Goal: Task Accomplishment & Management: Complete application form

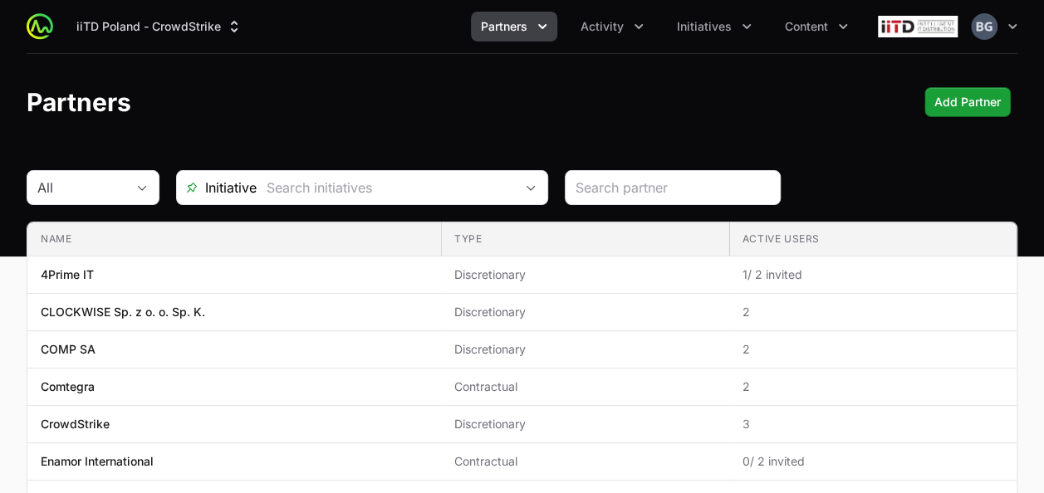
click at [515, 35] on button "Partners" at bounding box center [514, 27] width 86 height 30
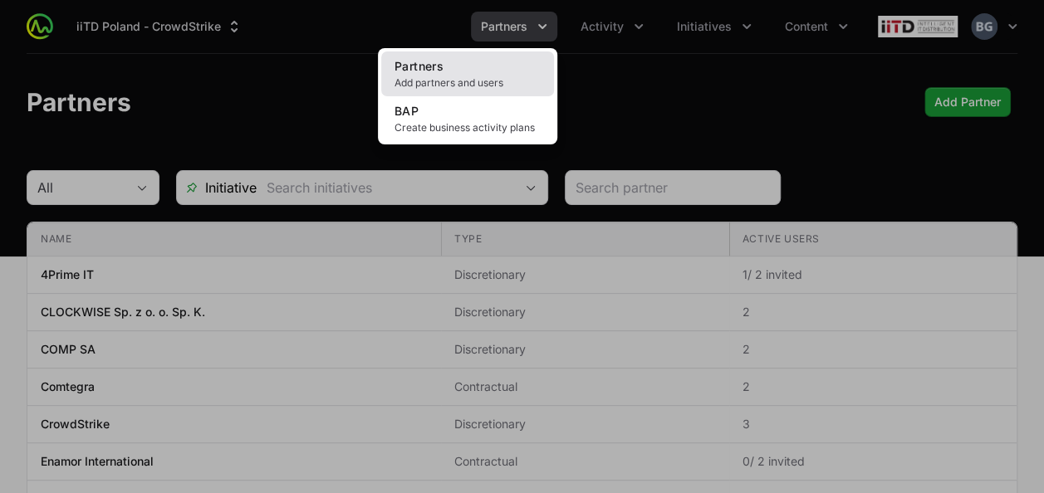
click at [484, 83] on span "Add partners and users" at bounding box center [467, 82] width 146 height 13
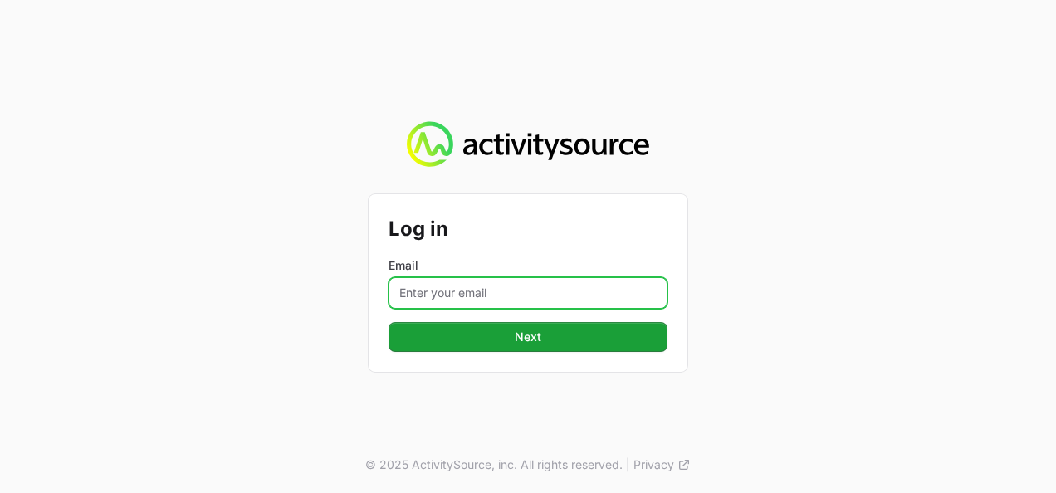
click at [452, 286] on input "Email" at bounding box center [528, 293] width 279 height 32
drag, startPoint x: 503, startPoint y: 297, endPoint x: 459, endPoint y: 299, distance: 44.0
click at [459, 299] on input "[PERSON_NAME][EMAIL_ADDRESS][DOMAIN_NAME]" at bounding box center [528, 293] width 279 height 32
type input "[PERSON_NAME][EMAIL_ADDRESS][DOMAIN_NAME]"
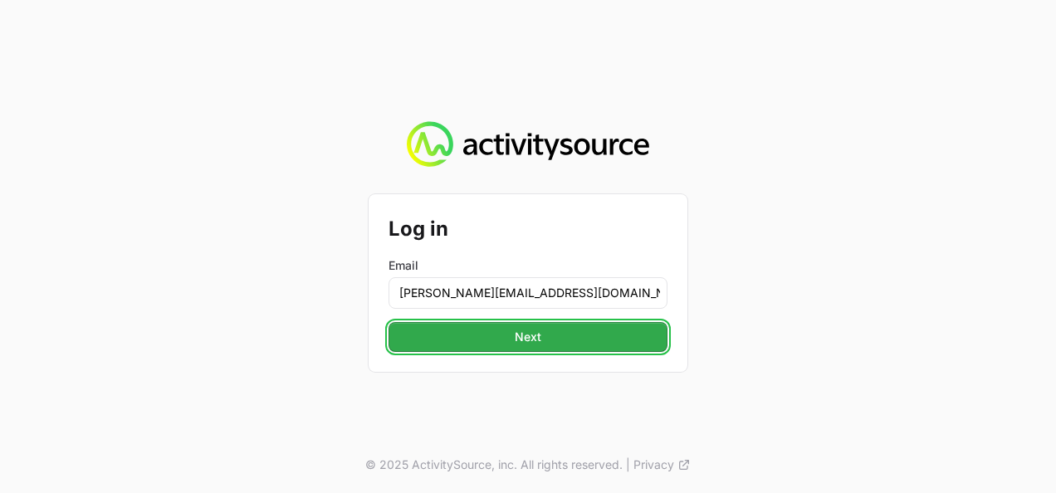
click at [542, 342] on button "Next" at bounding box center [528, 337] width 279 height 30
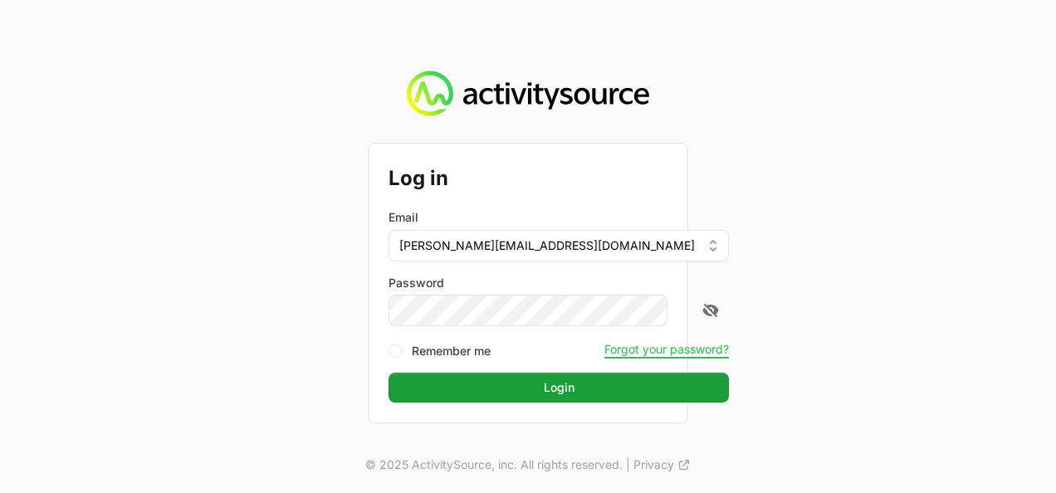
click at [389, 373] on button "Login" at bounding box center [559, 388] width 340 height 30
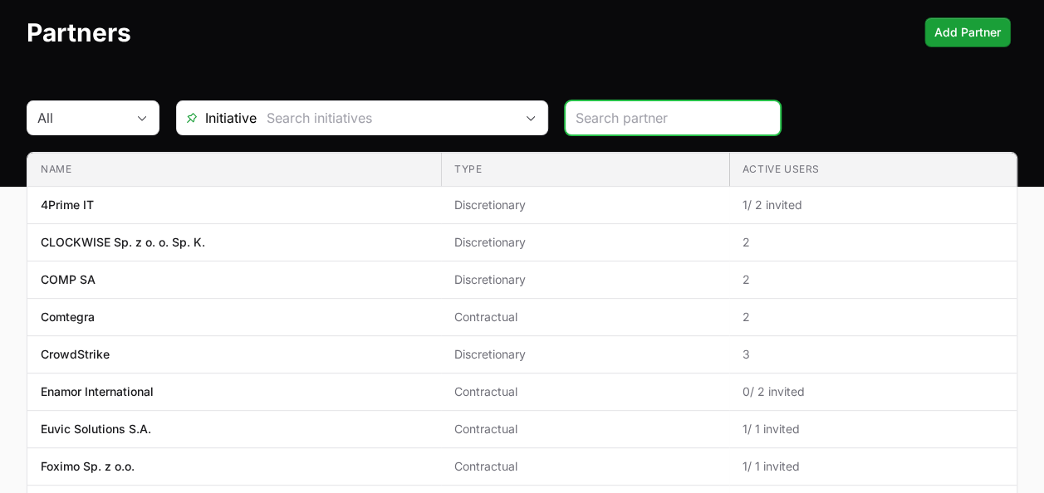
scroll to position [651, 0]
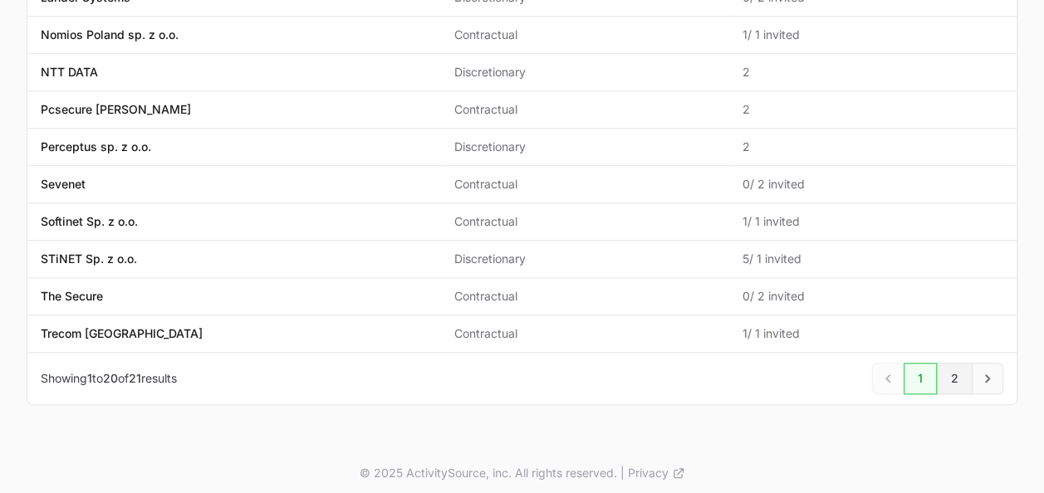
click at [953, 375] on link "2" at bounding box center [955, 379] width 36 height 32
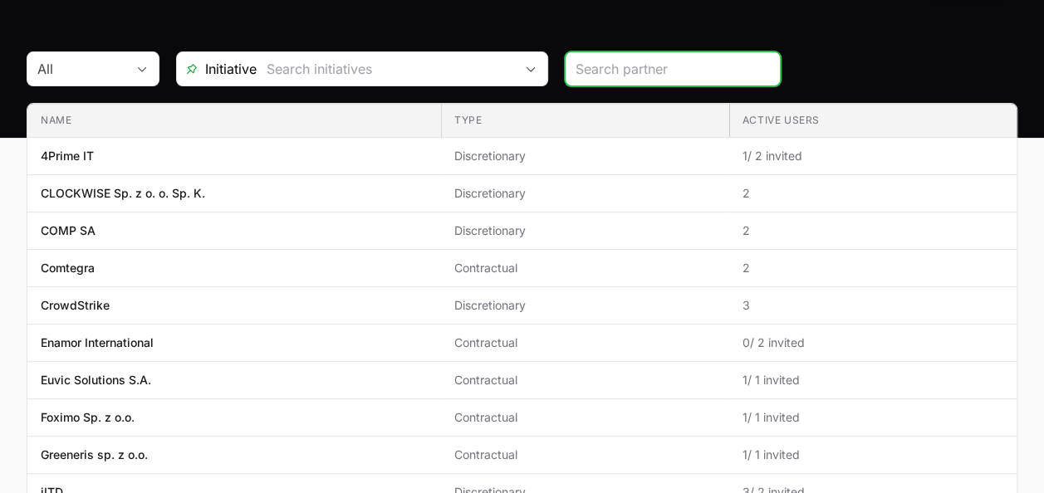
scroll to position [651, 0]
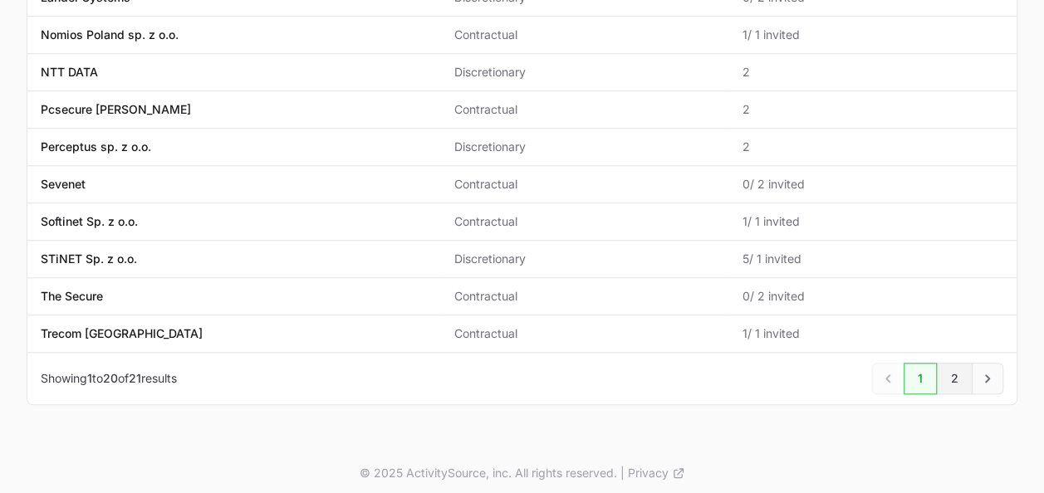
click at [965, 377] on link "2" at bounding box center [955, 379] width 36 height 32
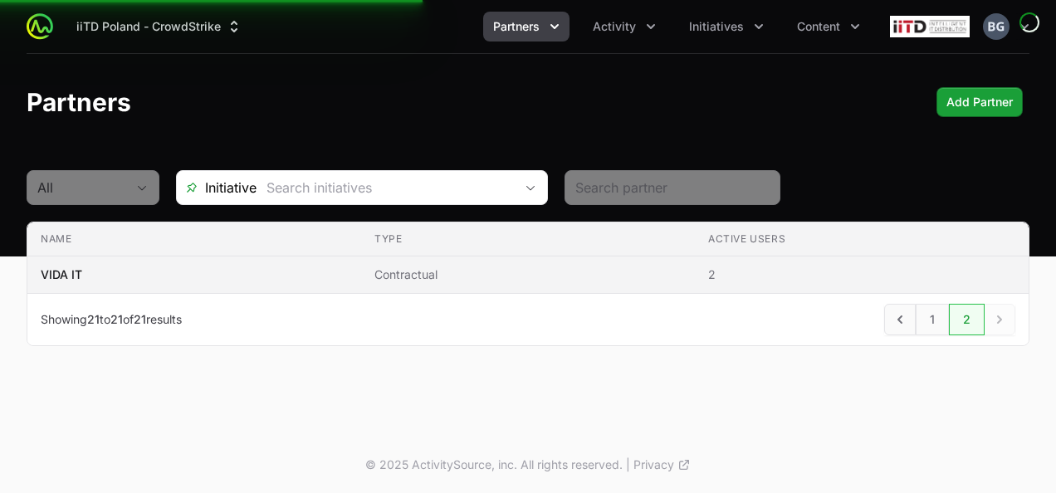
click at [462, 276] on span "Contractual" at bounding box center [528, 275] width 307 height 17
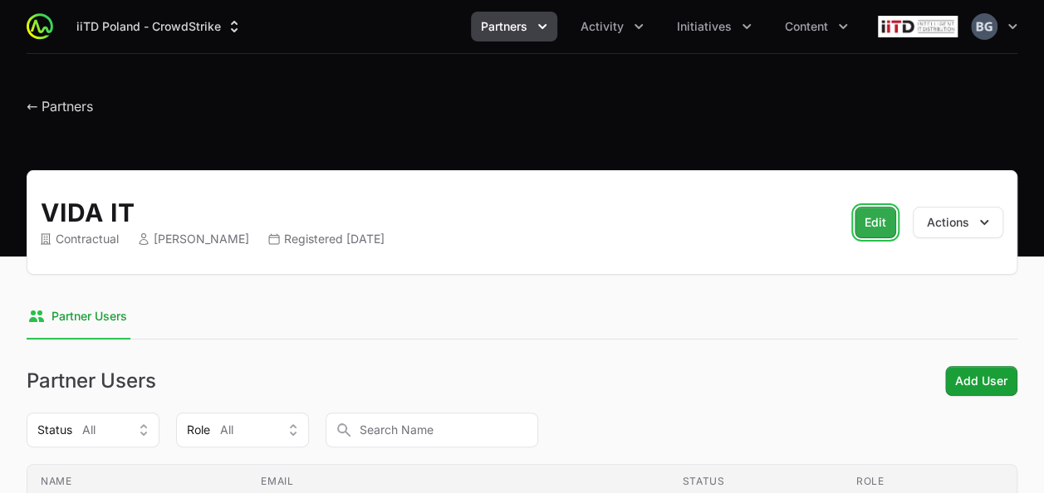
click at [876, 209] on button "Edit" at bounding box center [875, 223] width 42 height 32
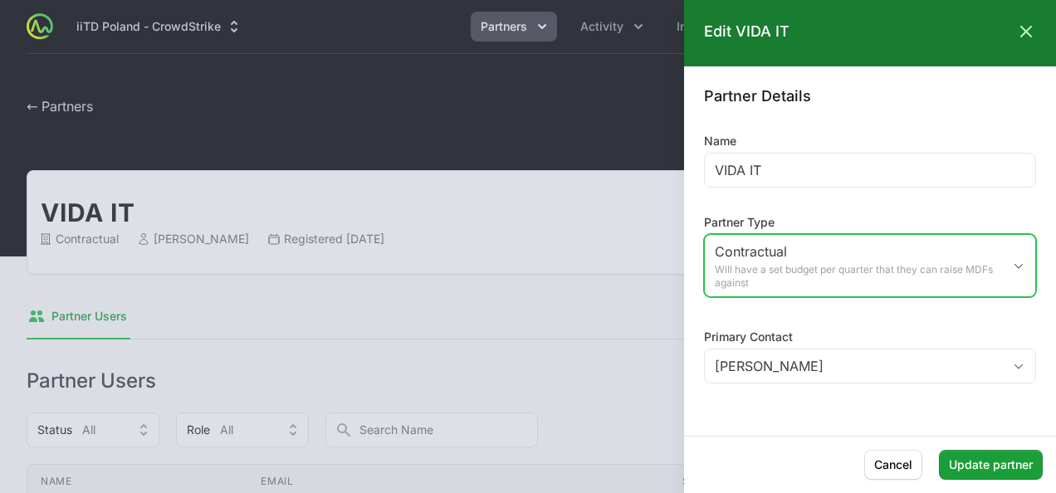
click at [834, 275] on span "Will have a set budget per quarter that they can raise MDFs against" at bounding box center [858, 276] width 287 height 27
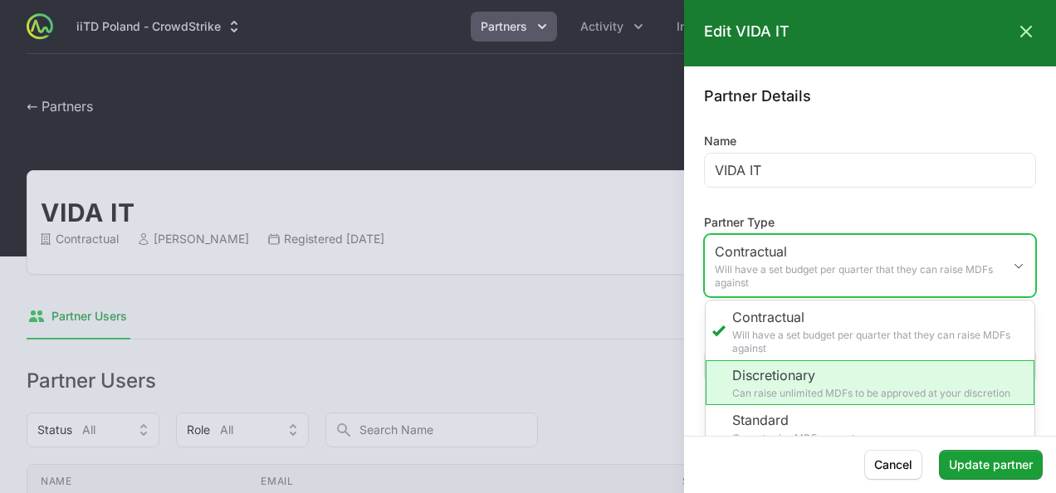
click at [842, 393] on li "Discretionary Can raise unlimited MDFs to be approved at your discretion" at bounding box center [870, 382] width 329 height 45
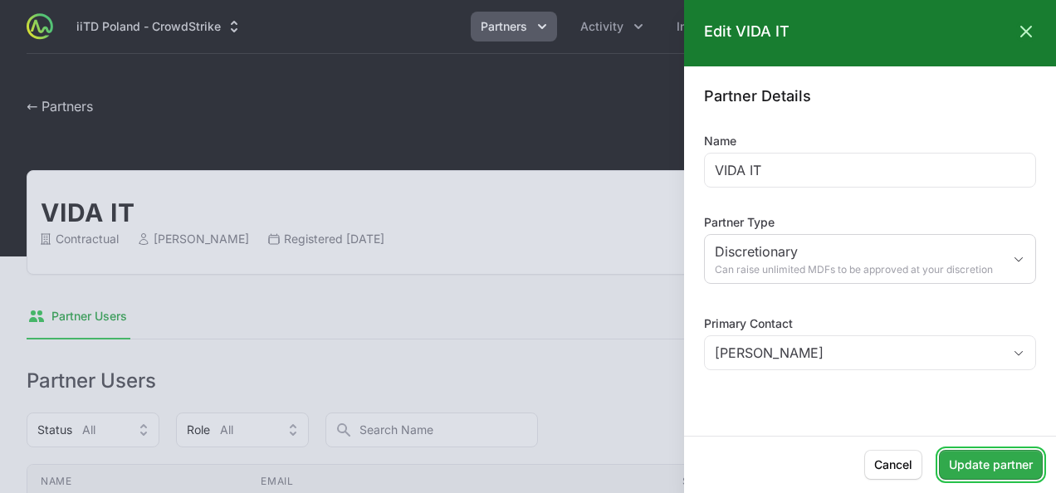
click at [988, 473] on span "Update partner" at bounding box center [991, 465] width 84 height 20
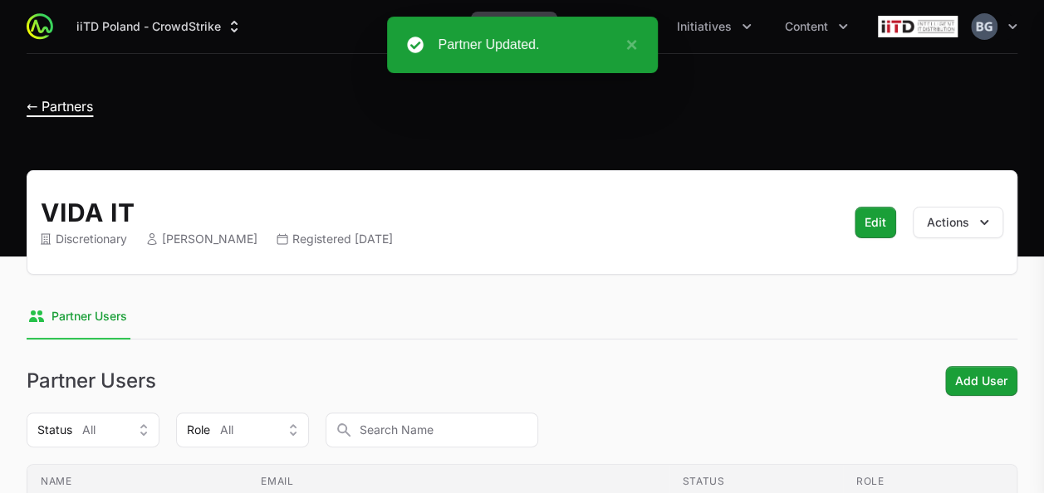
click at [75, 111] on span "← Partners" at bounding box center [60, 106] width 66 height 17
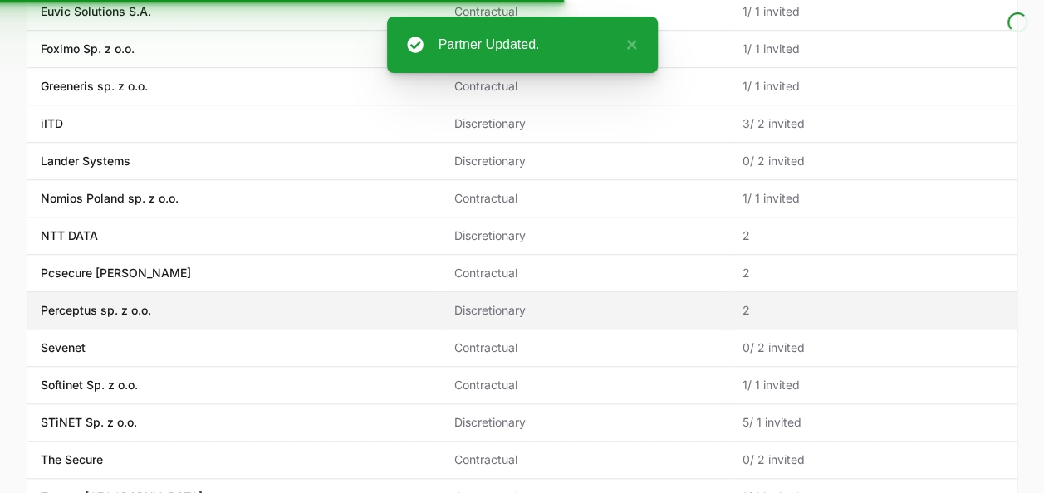
scroll to position [498, 0]
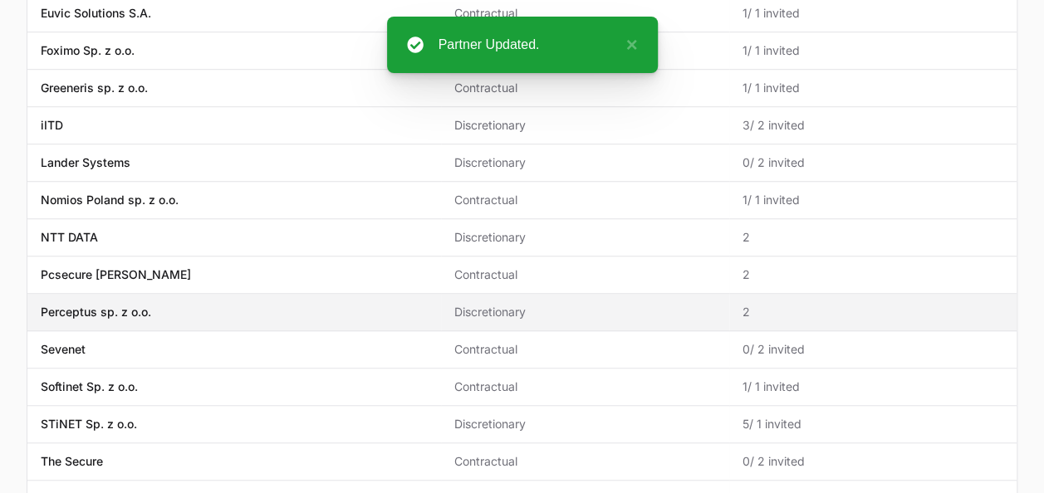
scroll to position [498, 0]
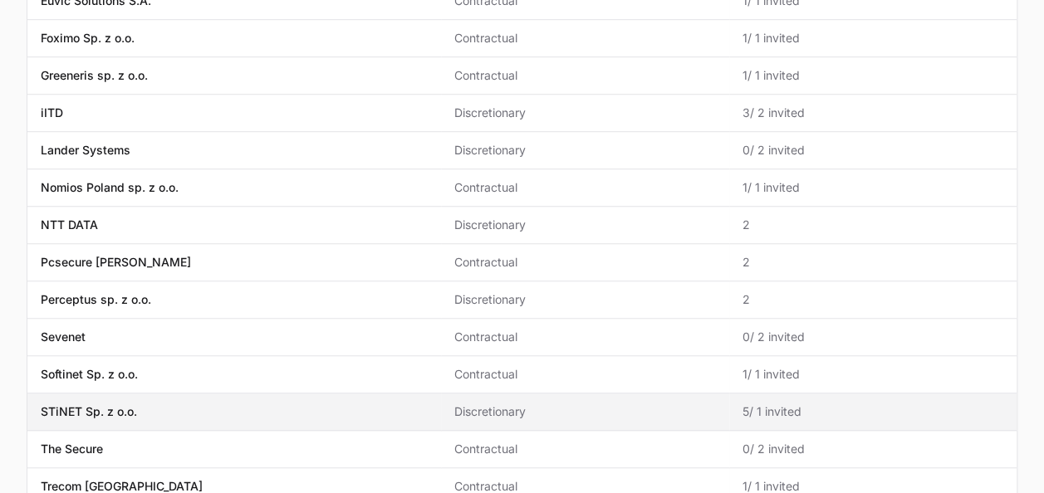
click at [286, 394] on td "Name STiNET Sp. z o.o." at bounding box center [234, 412] width 414 height 37
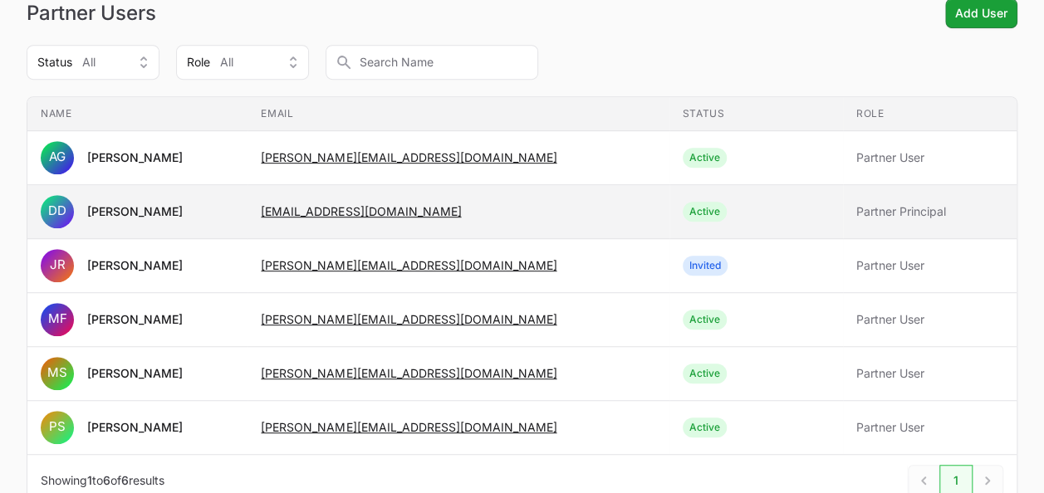
scroll to position [473, 0]
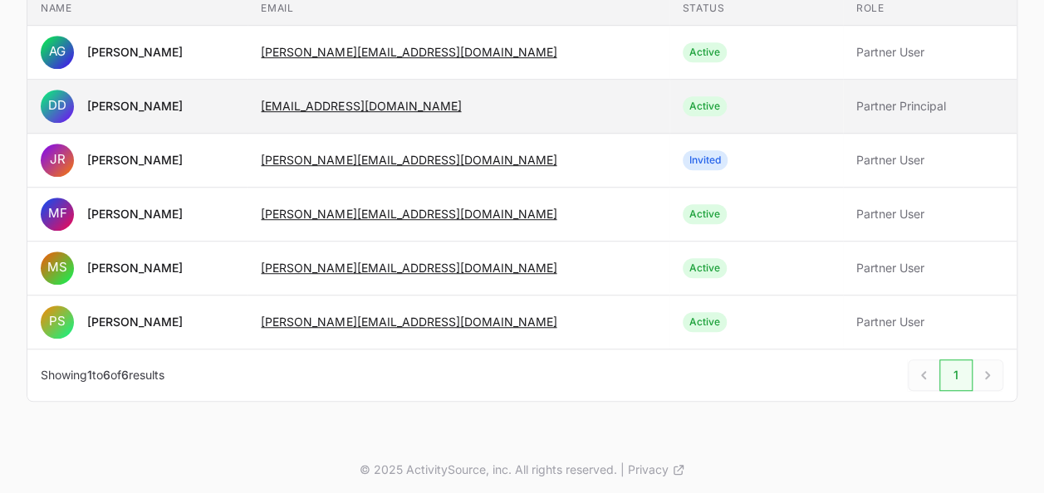
click at [467, 110] on span "[EMAIL_ADDRESS][DOMAIN_NAME]" at bounding box center [458, 106] width 394 height 17
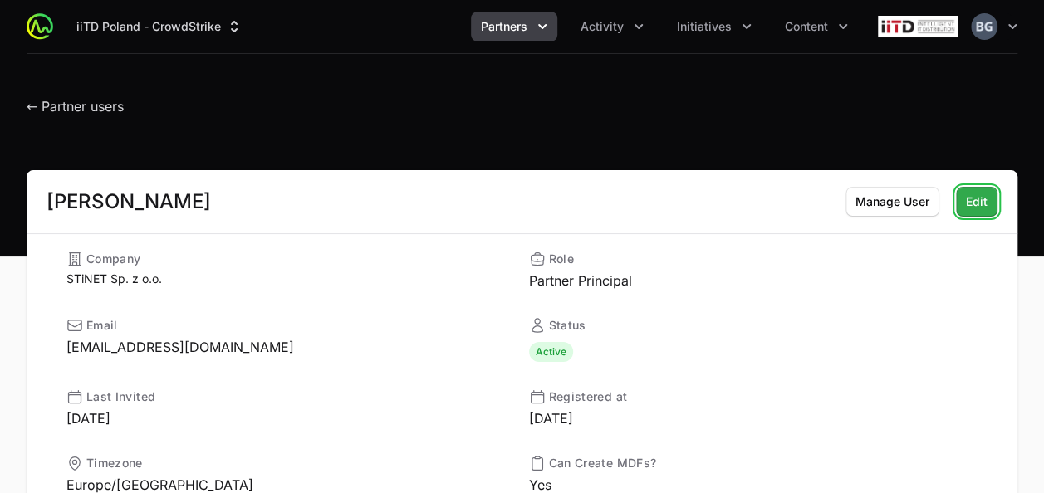
click at [962, 205] on button "Edit" at bounding box center [977, 202] width 42 height 30
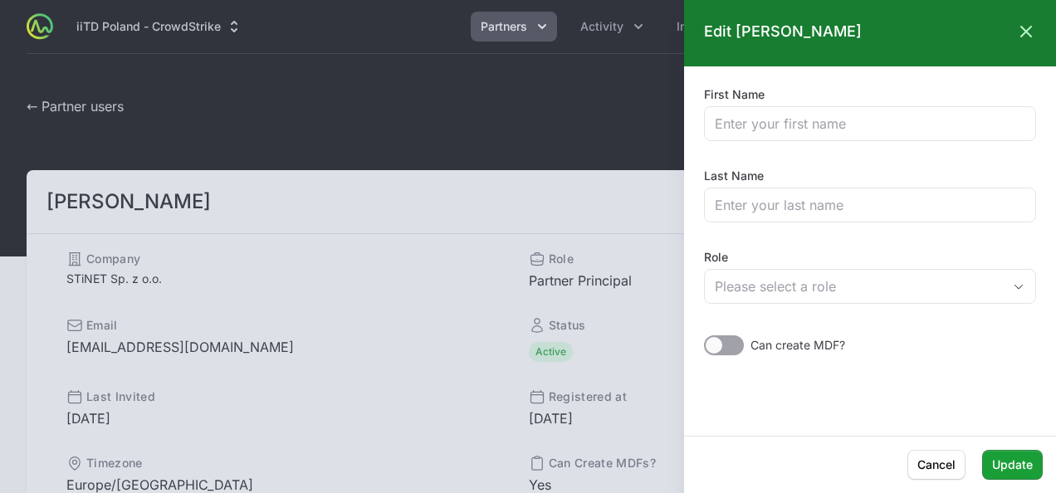
click at [947, 434] on div "Edit [PERSON_NAME] Close panel First Name Last Name Role Please select a role C…" at bounding box center [870, 218] width 372 height 436
click at [944, 457] on span "Cancel" at bounding box center [937, 465] width 38 height 20
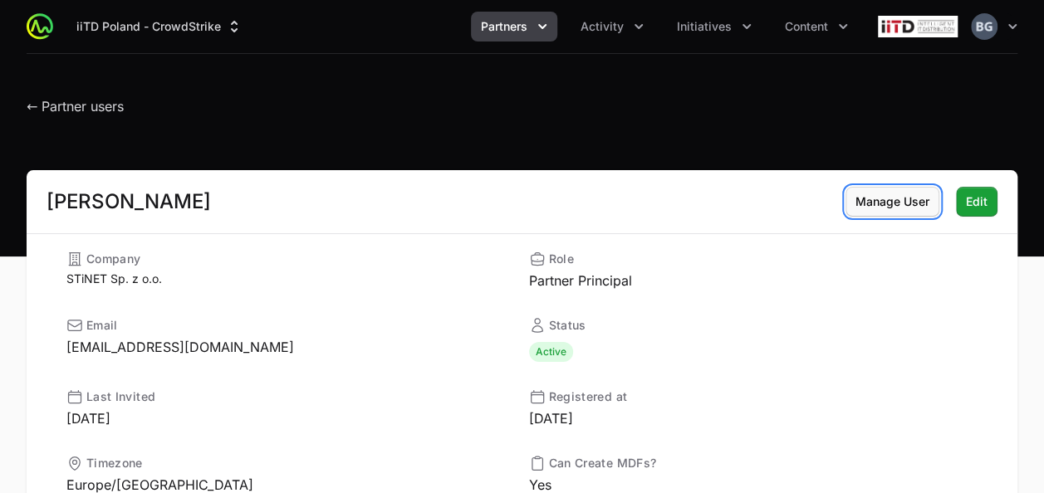
click at [889, 193] on span "Manage User" at bounding box center [892, 202] width 74 height 20
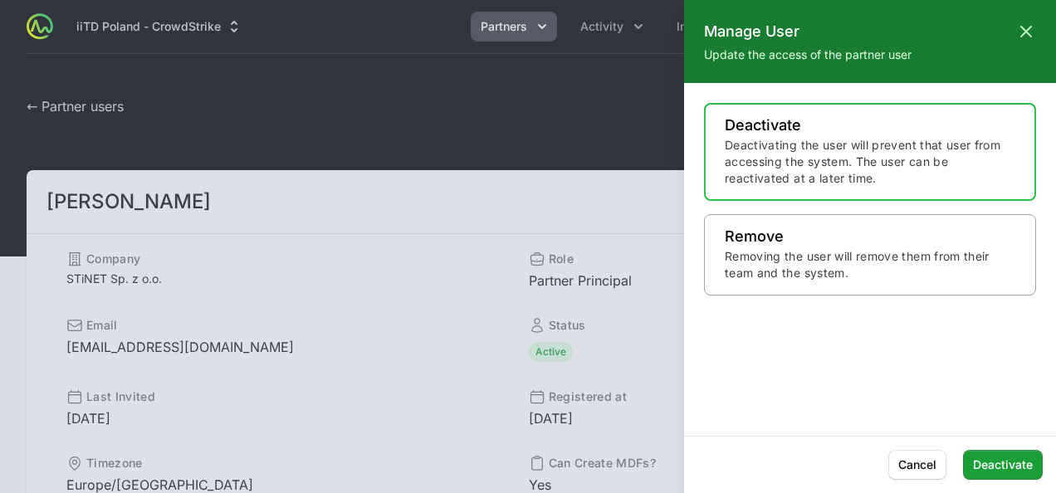
click at [877, 259] on p "Removing the user will remove them from their team and the system." at bounding box center [870, 264] width 291 height 33
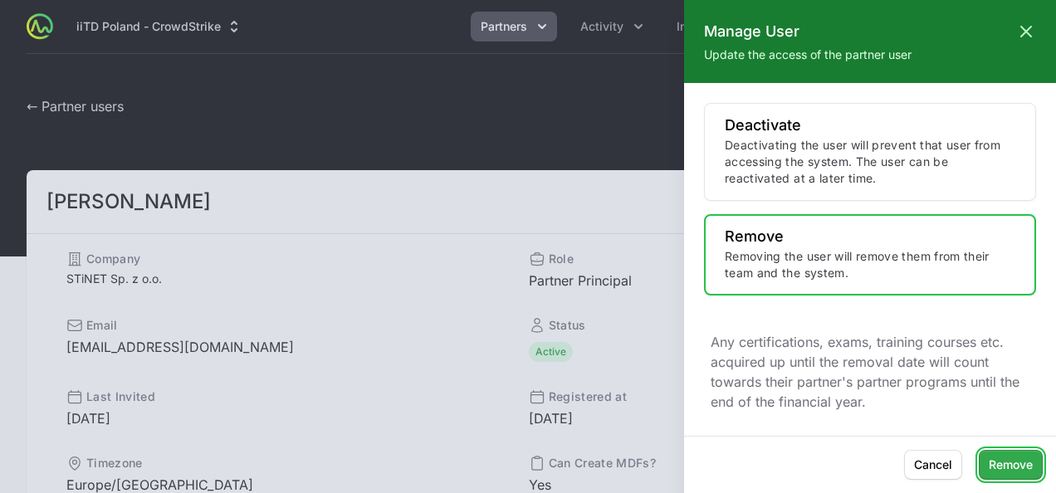
click at [1026, 473] on span "Remove" at bounding box center [1011, 465] width 44 height 20
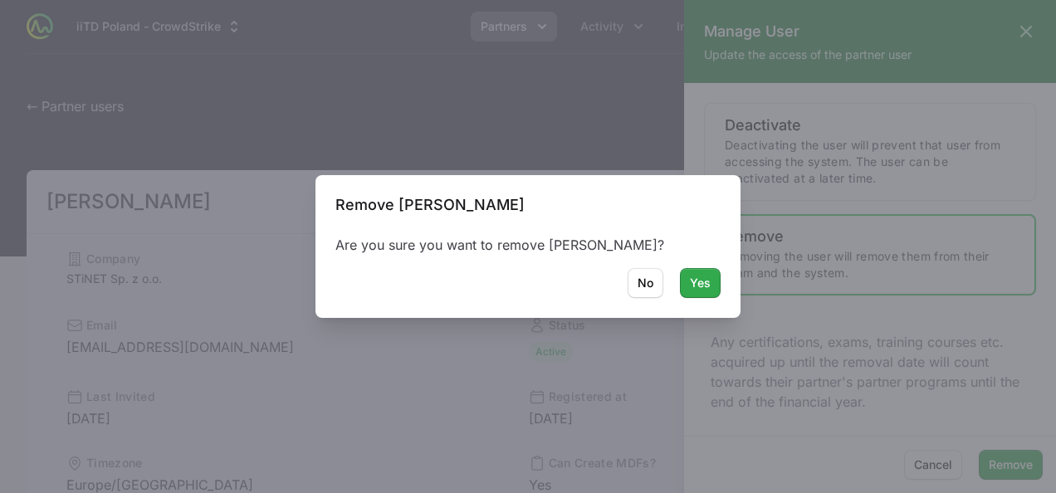
click at [700, 282] on span "Yes" at bounding box center [700, 283] width 21 height 20
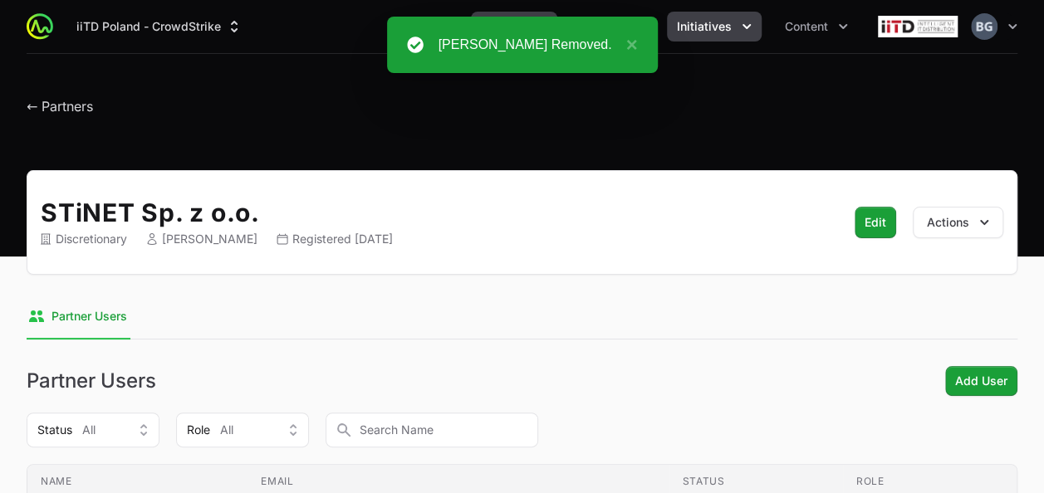
click at [729, 29] on span "Initiatives" at bounding box center [704, 26] width 55 height 17
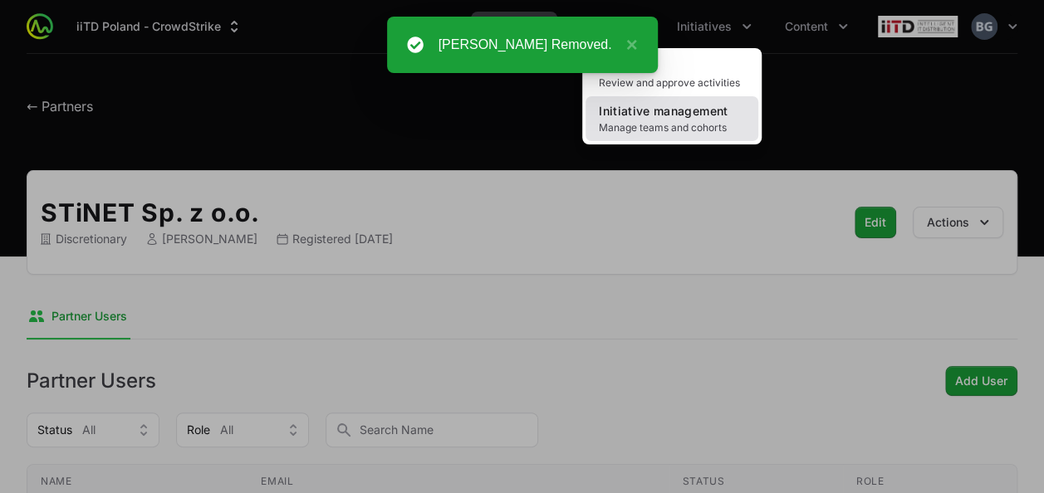
click at [722, 113] on span "Initiative management" at bounding box center [663, 111] width 129 height 14
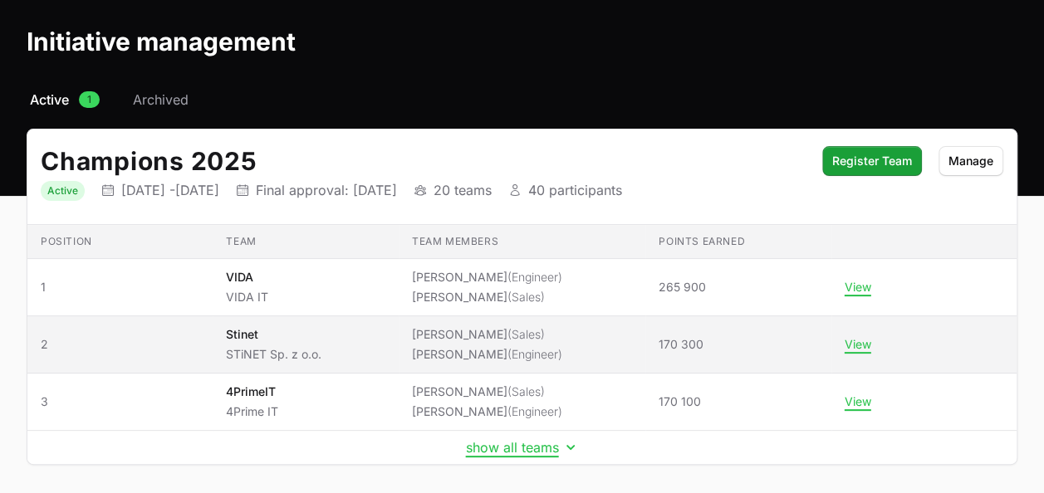
scroll to position [83, 0]
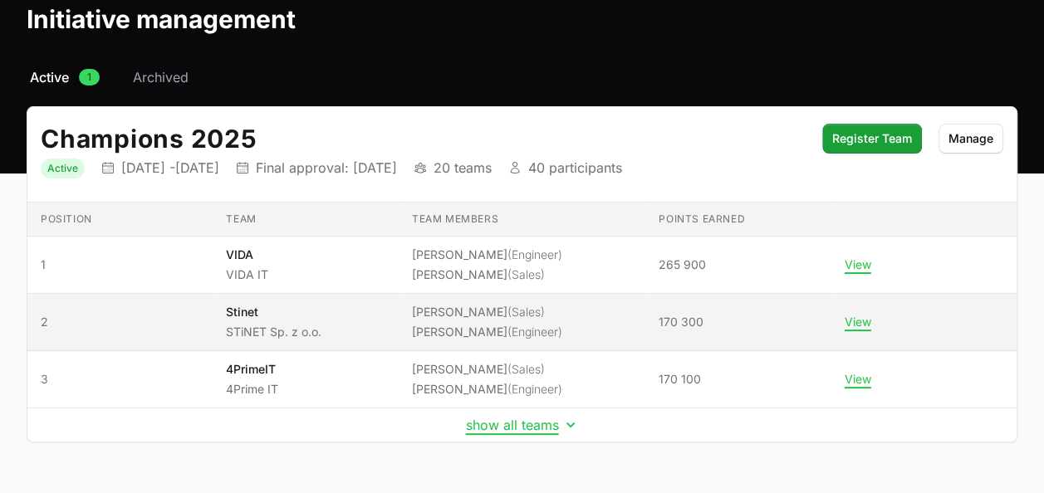
click at [507, 325] on span "(Engineer)" at bounding box center [534, 332] width 55 height 14
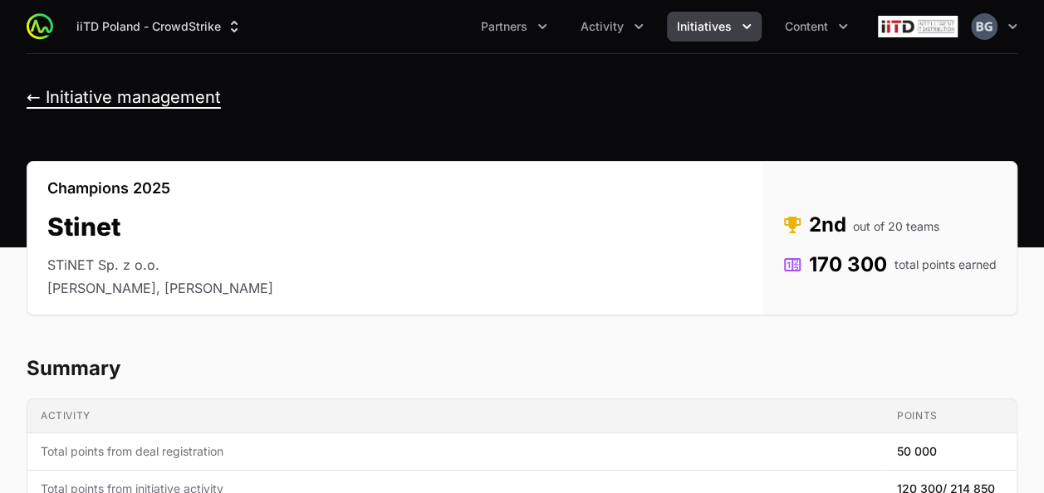
click at [147, 103] on button "← Initiative management" at bounding box center [124, 97] width 194 height 21
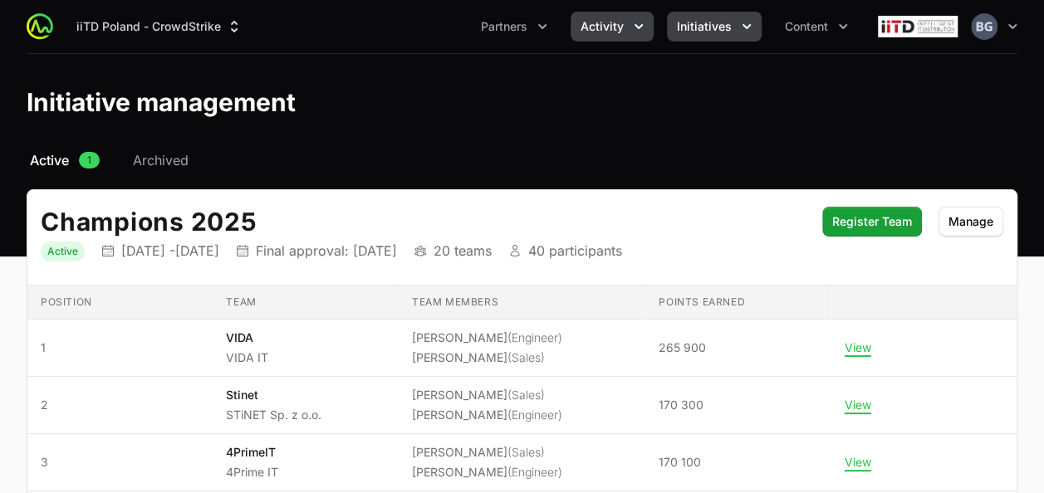
click at [603, 32] on span "Activity" at bounding box center [601, 26] width 43 height 17
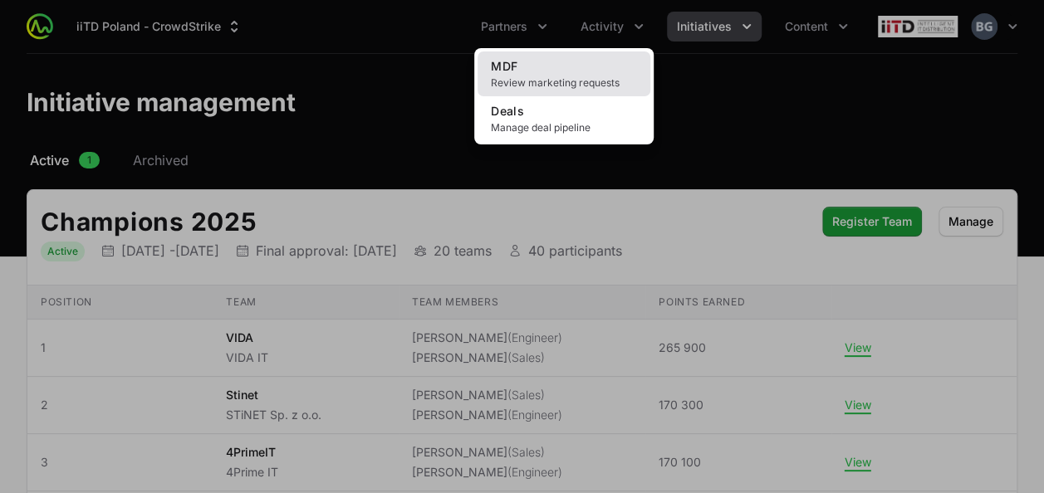
click at [595, 87] on span "Review marketing requests" at bounding box center [564, 82] width 146 height 13
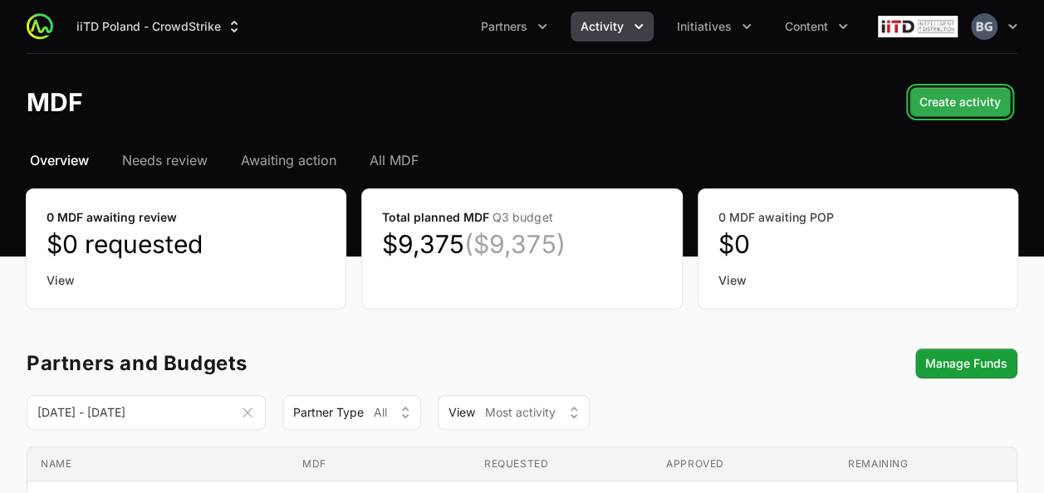
click at [983, 113] on button "Create activity" at bounding box center [959, 102] width 101 height 30
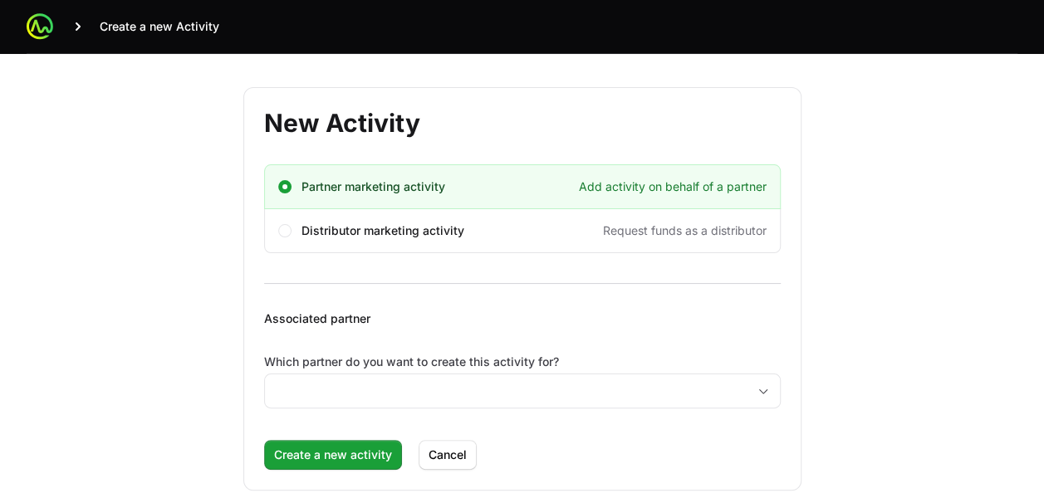
click at [366, 365] on label "Which partner do you want to create this activity for?" at bounding box center [522, 362] width 517 height 17
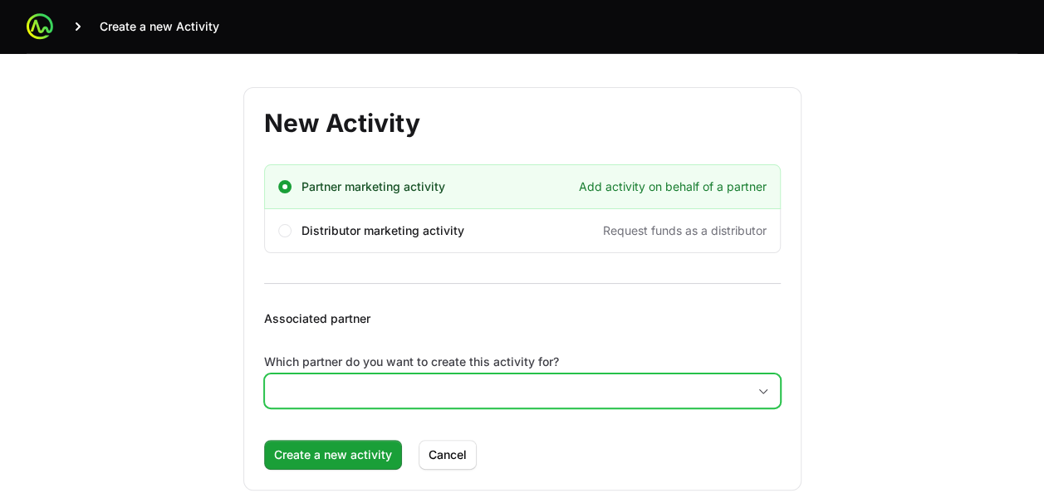
drag, startPoint x: 366, startPoint y: 365, endPoint x: 374, endPoint y: 389, distance: 26.0
click at [374, 389] on input "Which partner do you want to create this activity for?" at bounding box center [506, 391] width 482 height 33
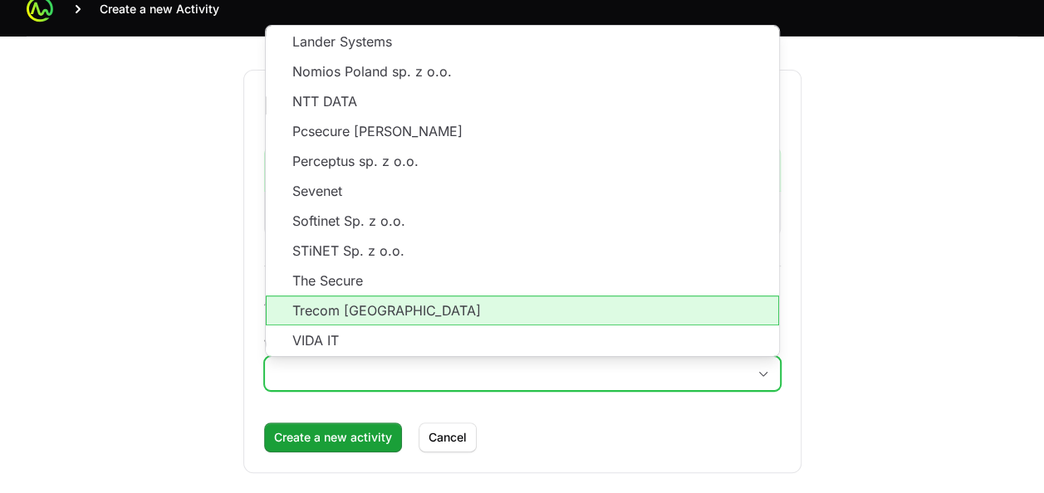
scroll to position [27, 0]
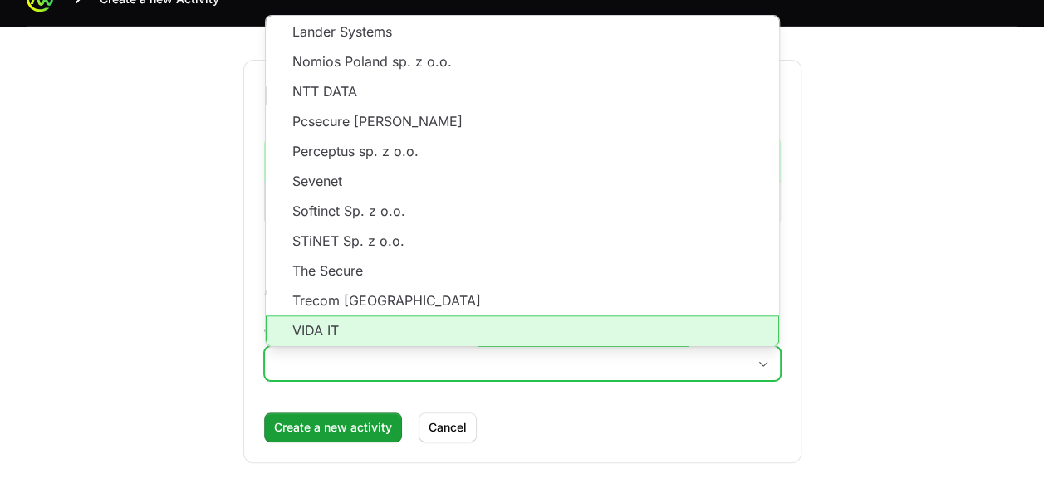
click at [356, 330] on li "VIDA IT" at bounding box center [522, 332] width 513 height 32
type input "VIDA IT"
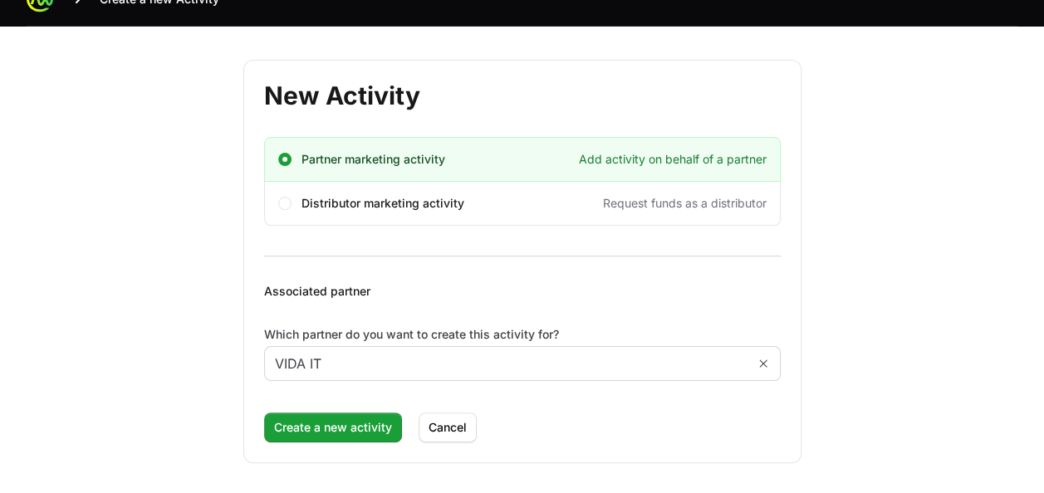
click at [343, 445] on form "New Activity Partner marketing activity Add activity on behalf of a partner Dis…" at bounding box center [522, 262] width 558 height 404
click at [344, 425] on span "Create a new activity" at bounding box center [333, 428] width 118 height 20
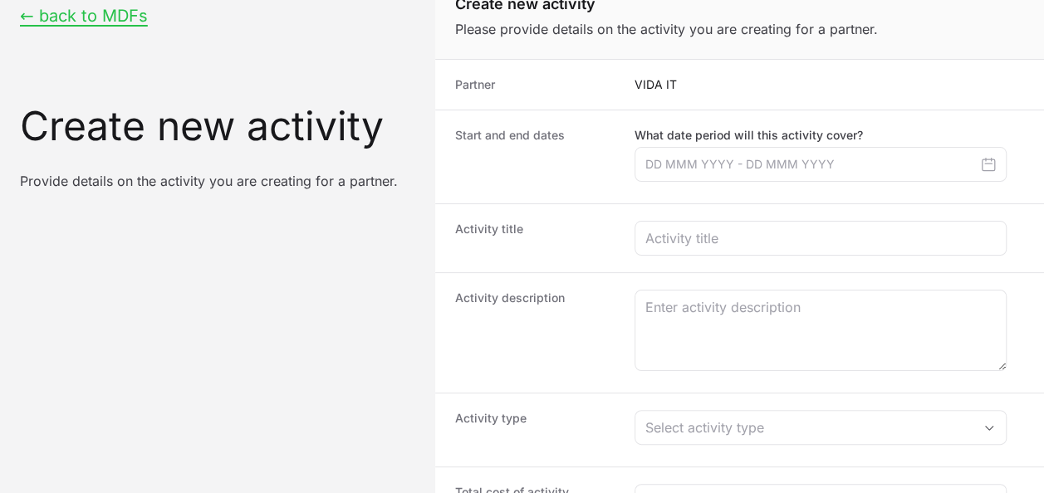
scroll to position [0, 0]
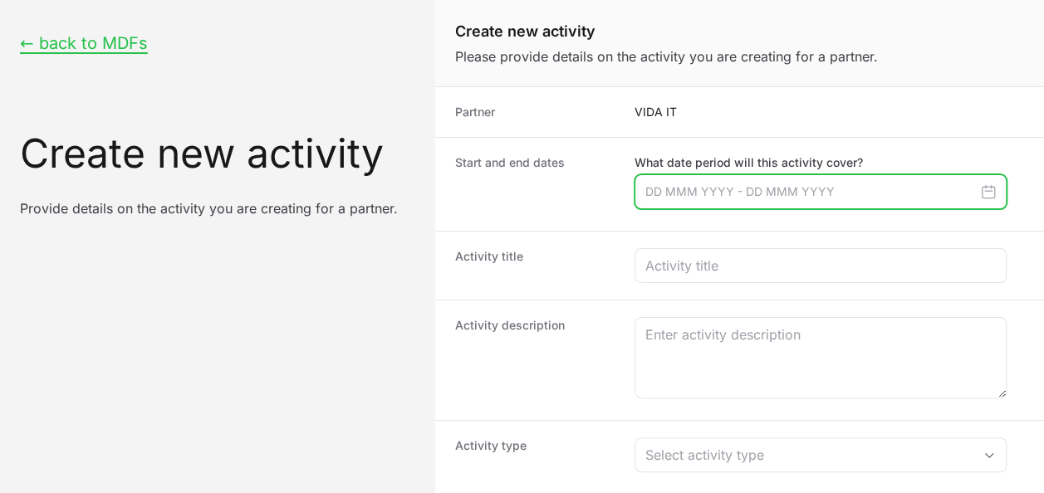
click at [825, 178] on input "Create activity form" at bounding box center [820, 191] width 372 height 35
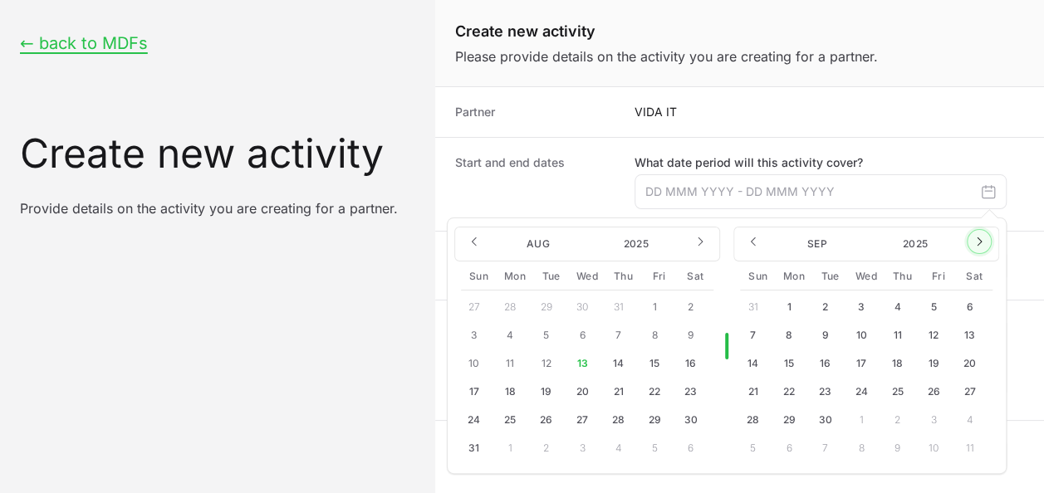
click at [986, 249] on button "Create activity form" at bounding box center [979, 241] width 25 height 25
click at [895, 420] on button "27" at bounding box center [897, 420] width 27 height 27
click at [896, 422] on button "27" at bounding box center [897, 420] width 27 height 27
type input "[DATE] - [DATE]"
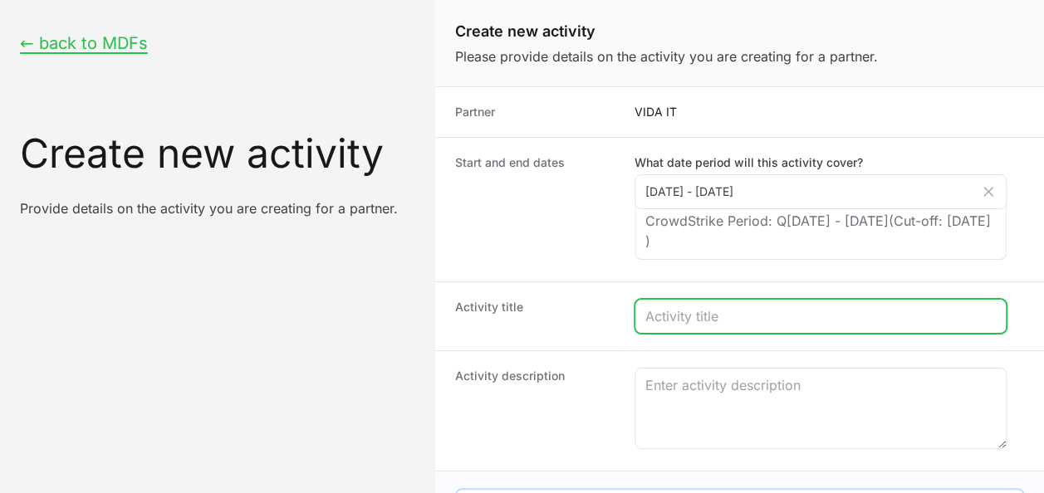
click at [746, 318] on input "Create activity form" at bounding box center [820, 316] width 350 height 20
type input "VIDA CUSTOMER CROWDSTRIKE WORKSHOPS"
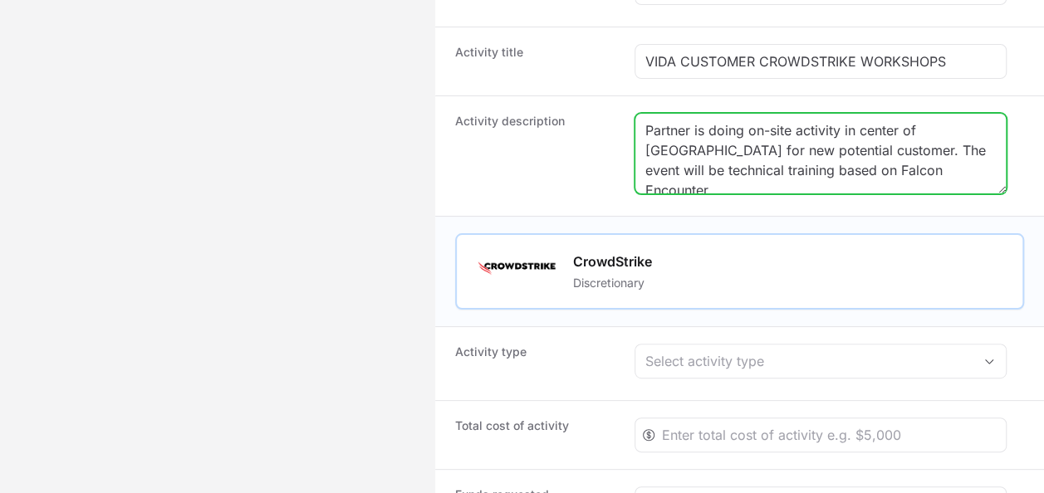
scroll to position [332, 0]
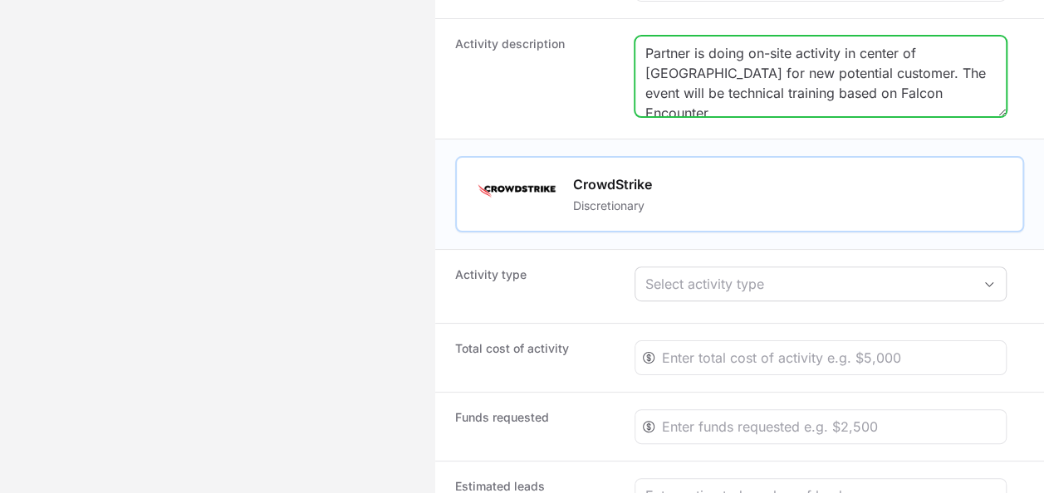
type textarea "Partner is doing on-site activity in center of [GEOGRAPHIC_DATA] for new potent…"
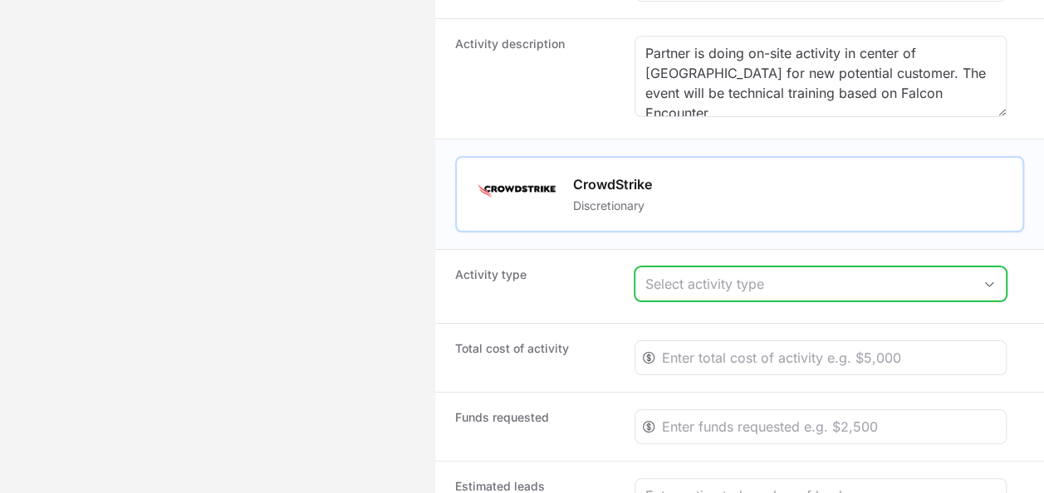
click at [750, 274] on div "Select activity type" at bounding box center [808, 284] width 327 height 20
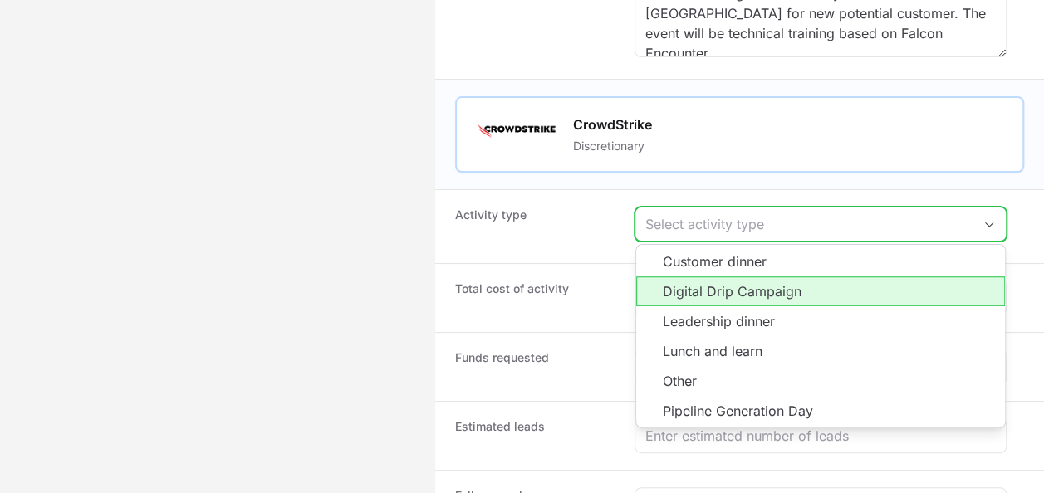
scroll to position [415, 0]
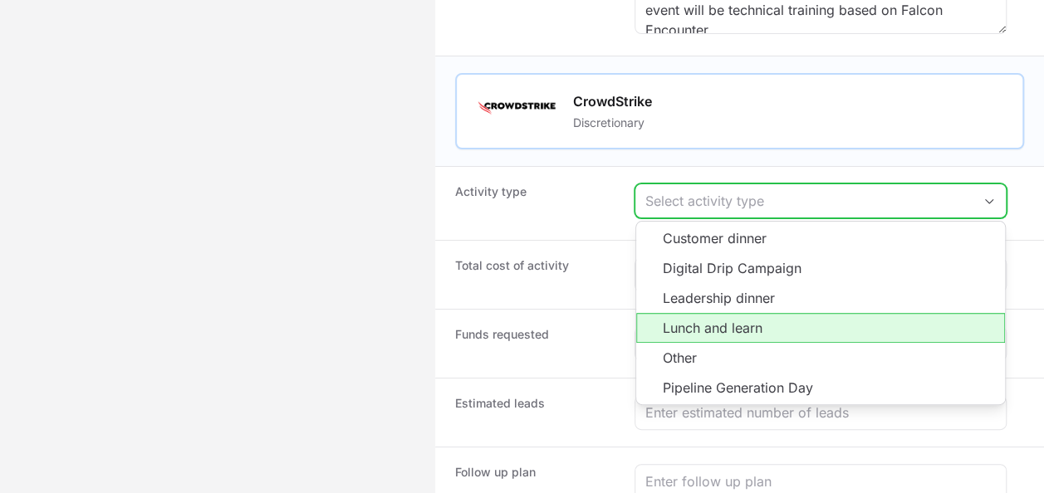
click at [749, 321] on li "Lunch and learn" at bounding box center [820, 328] width 369 height 30
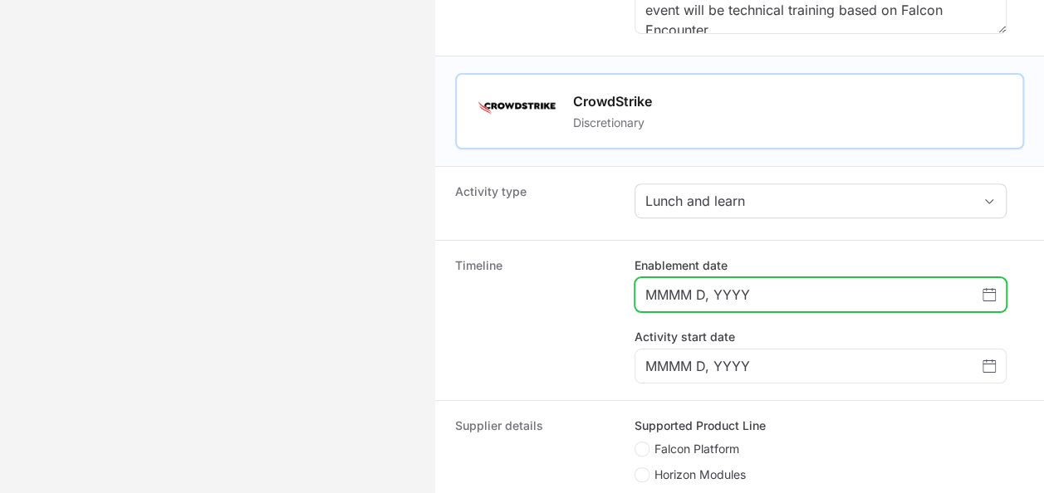
click at [749, 292] on input "MMMM D, YYYY" at bounding box center [813, 295] width 337 height 20
click at [985, 289] on icon "Choose date" at bounding box center [988, 295] width 13 height 12
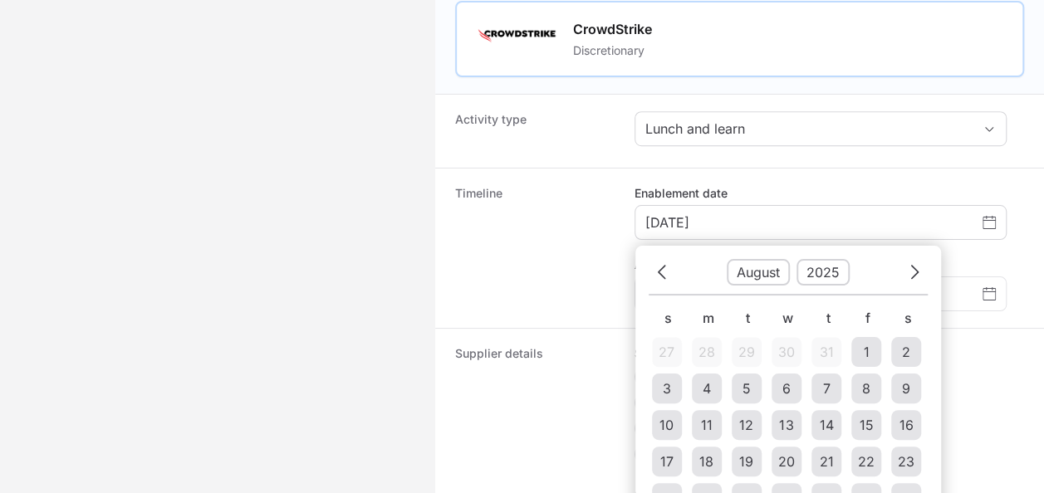
scroll to position [512, 0]
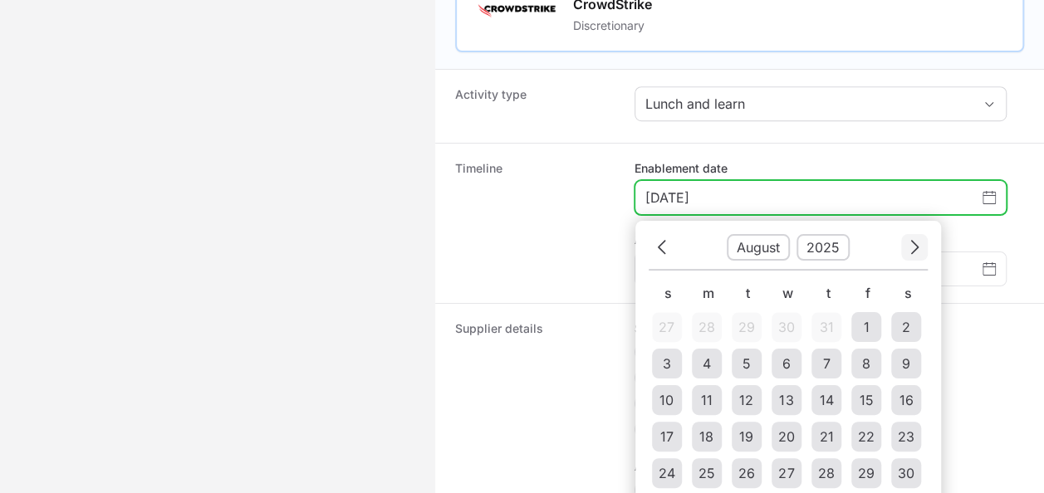
click at [922, 237] on button "Next" at bounding box center [914, 247] width 27 height 26
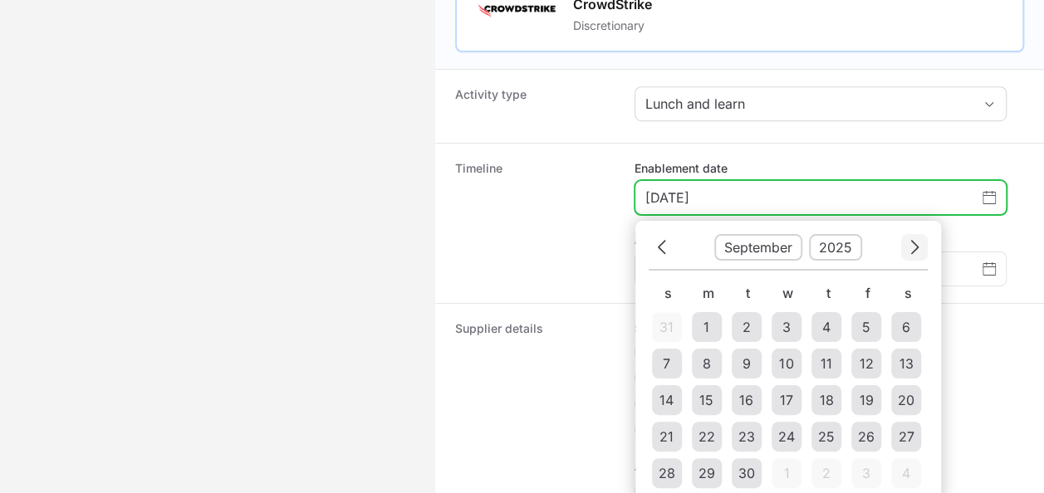
click at [922, 237] on button "Next" at bounding box center [914, 247] width 27 height 26
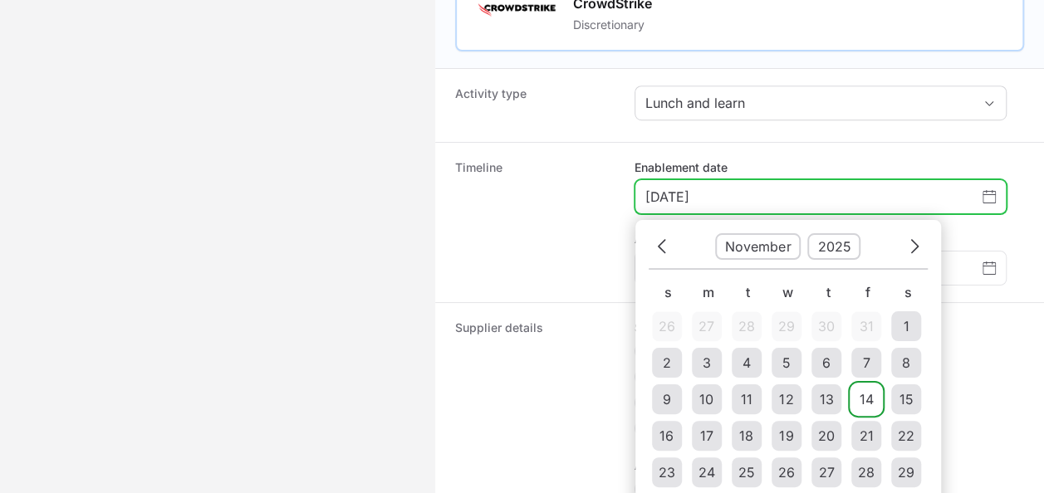
scroll to position [595, 0]
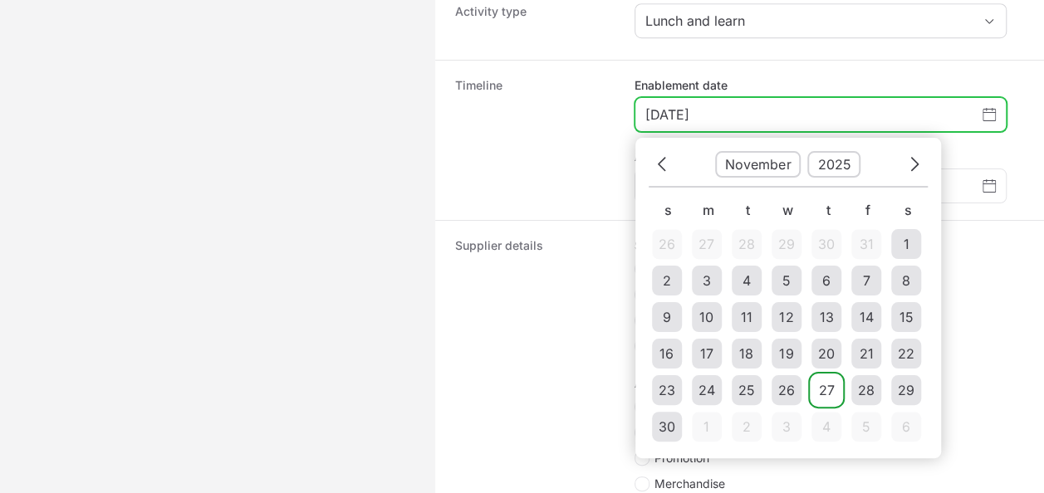
click at [826, 380] on div "27" at bounding box center [826, 390] width 16 height 20
type input "[DATE]"
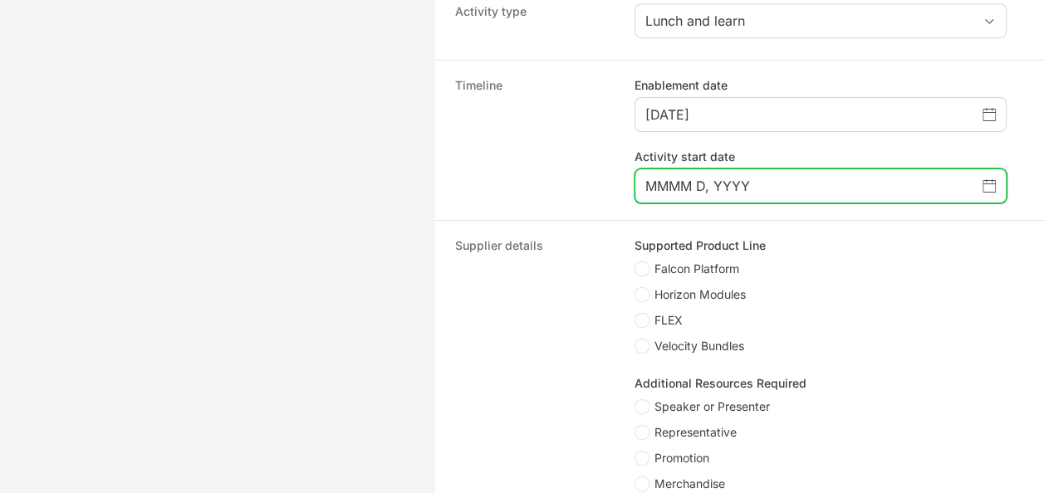
click at [984, 180] on icon "Choose date" at bounding box center [988, 186] width 13 height 12
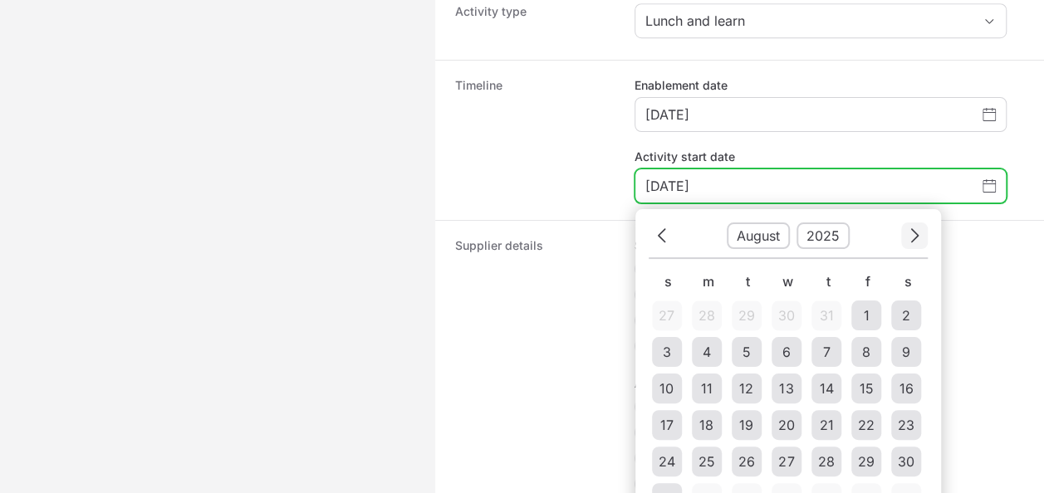
click at [901, 229] on button "Next" at bounding box center [914, 236] width 27 height 26
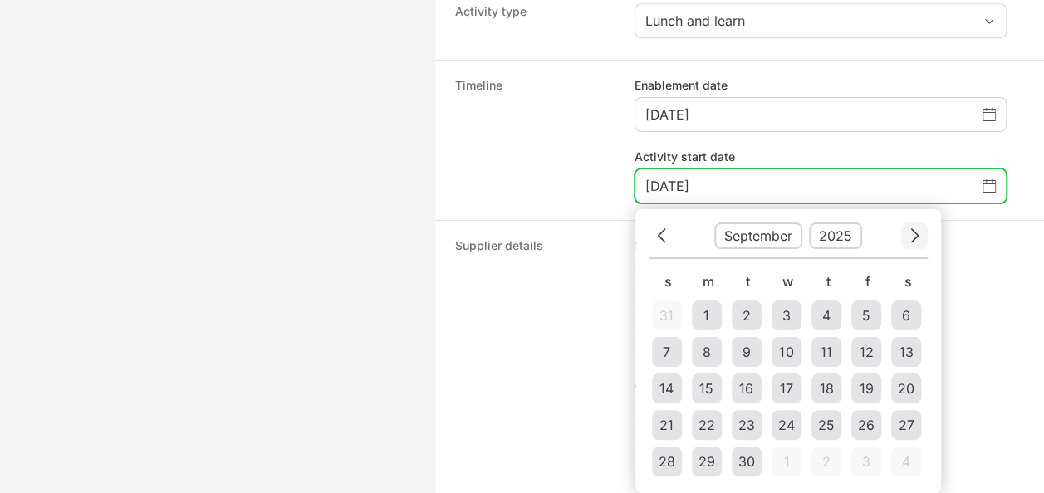
click at [910, 233] on icon "Choose date" at bounding box center [914, 235] width 10 height 22
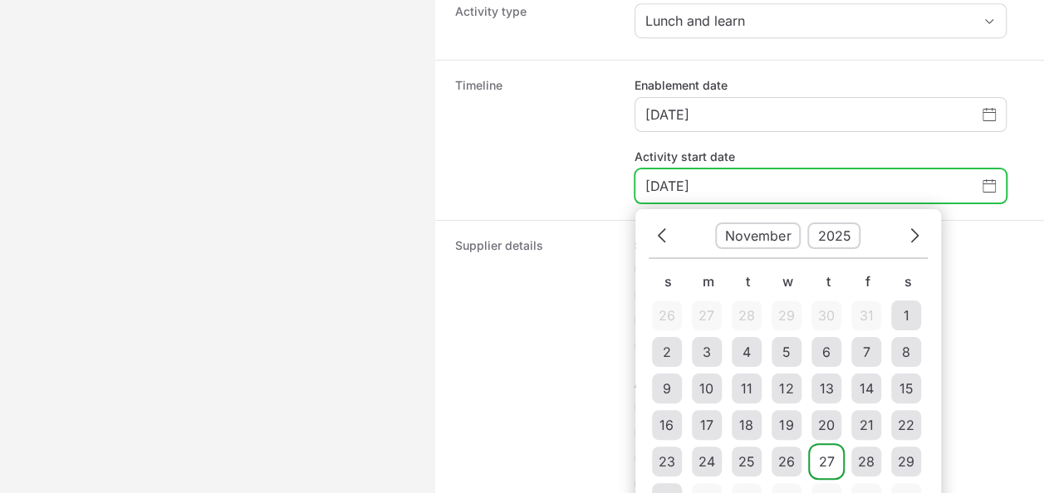
click at [835, 461] on td "27" at bounding box center [826, 462] width 30 height 30
type input "[DATE]"
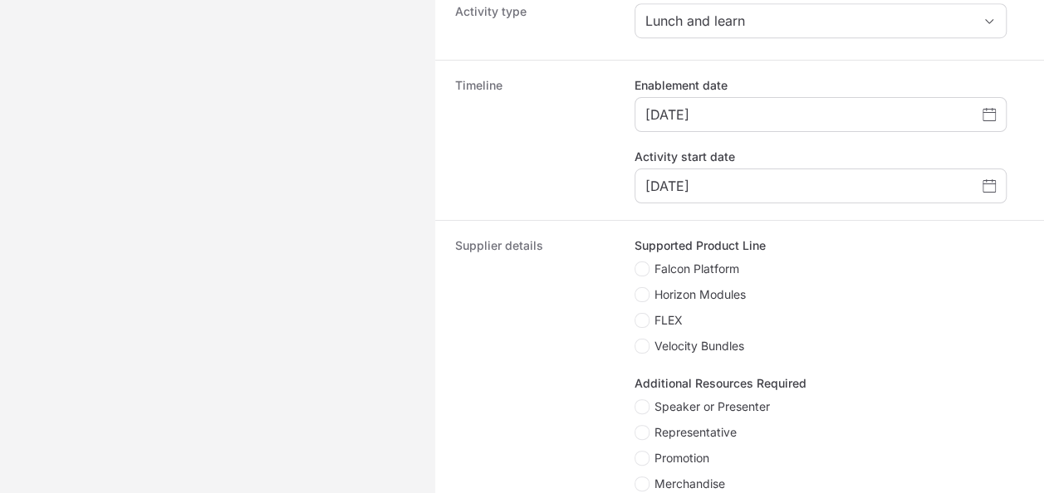
click at [727, 267] on span "Falcon Platform" at bounding box center [696, 269] width 85 height 17
click at [636, 263] on input "Falcon Platform" at bounding box center [635, 263] width 2 height 2
checkbox input "true"
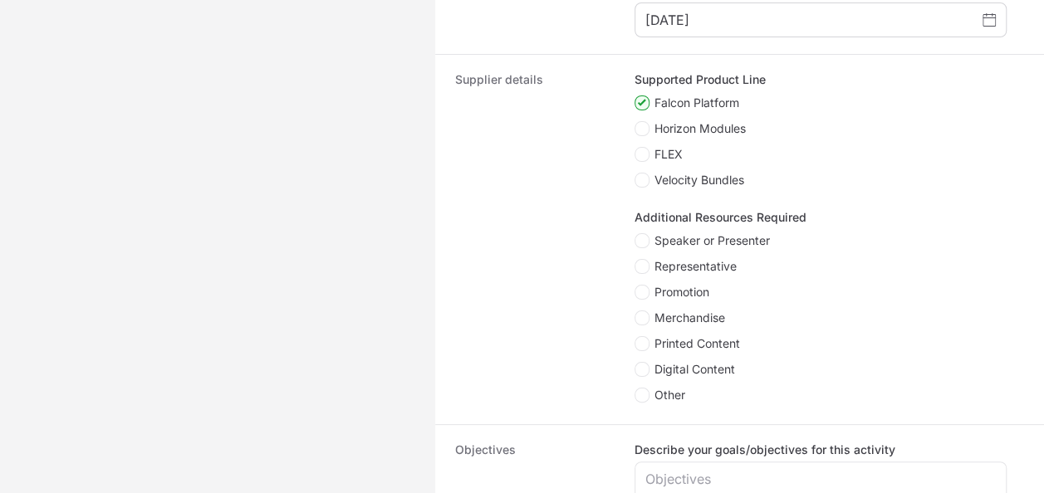
click at [723, 269] on span "Representative" at bounding box center [695, 266] width 82 height 17
click at [636, 261] on input "Representative" at bounding box center [635, 260] width 2 height 2
checkbox input "true"
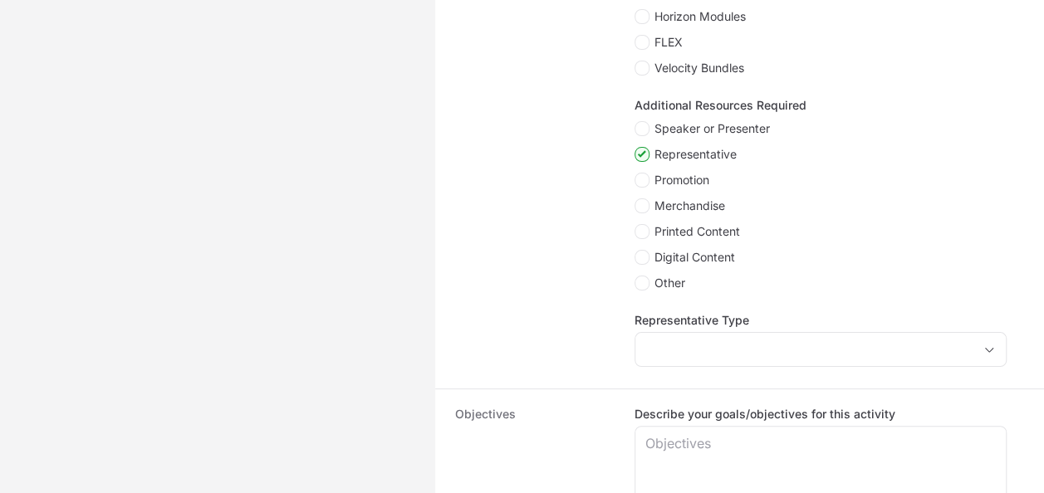
scroll to position [1011, 0]
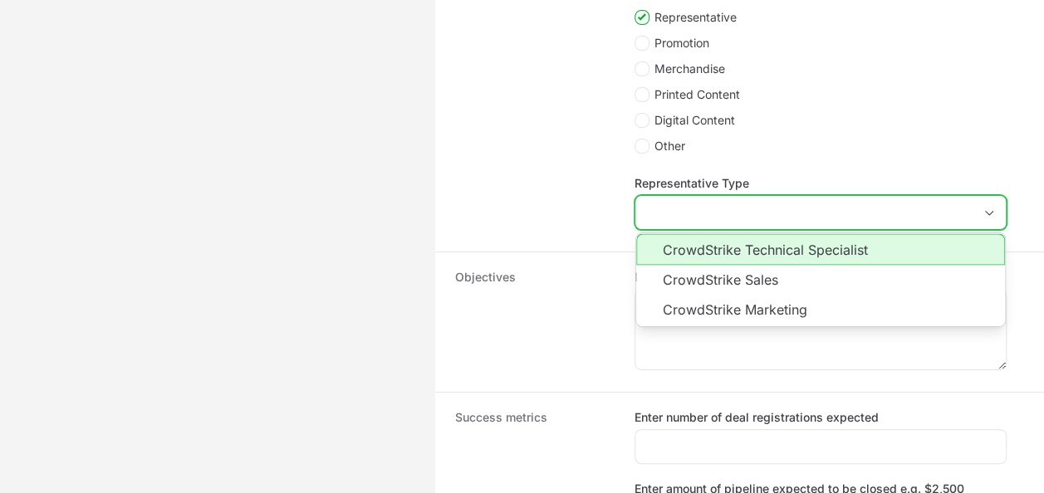
click at [715, 223] on input "Representative Type" at bounding box center [803, 212] width 337 height 33
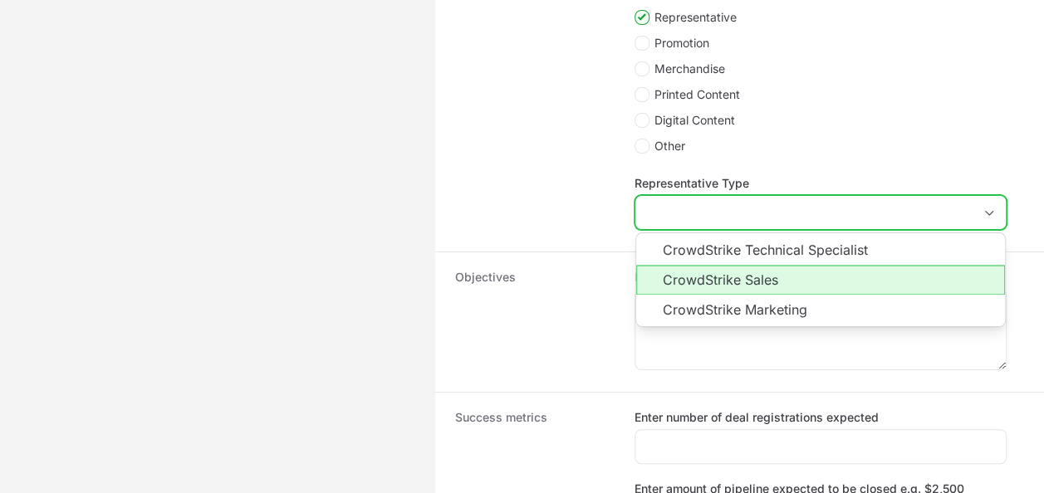
click at [724, 270] on li "CrowdStrike Sales" at bounding box center [820, 280] width 369 height 30
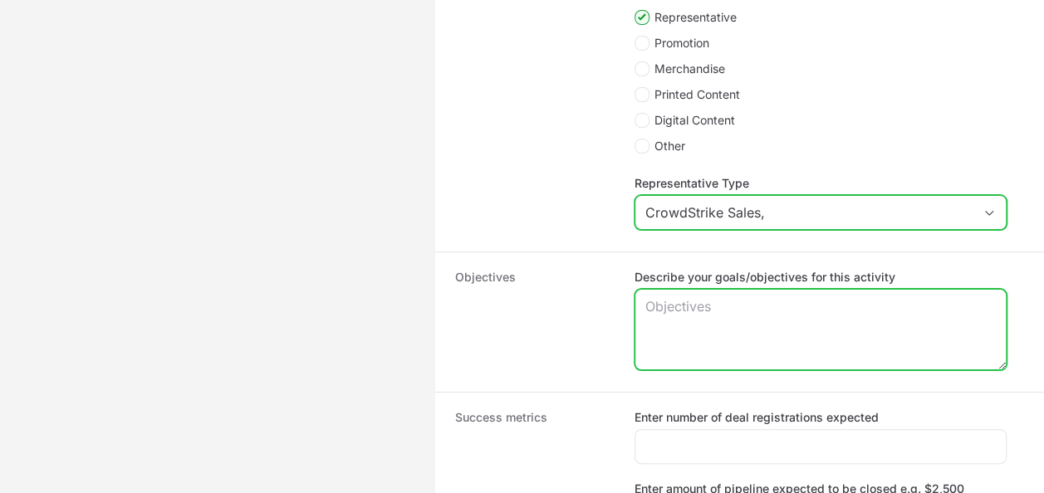
type input "CrowdStrike Sales"
click at [728, 306] on textarea "Describe your goals/objectives for this activity" at bounding box center [820, 330] width 370 height 80
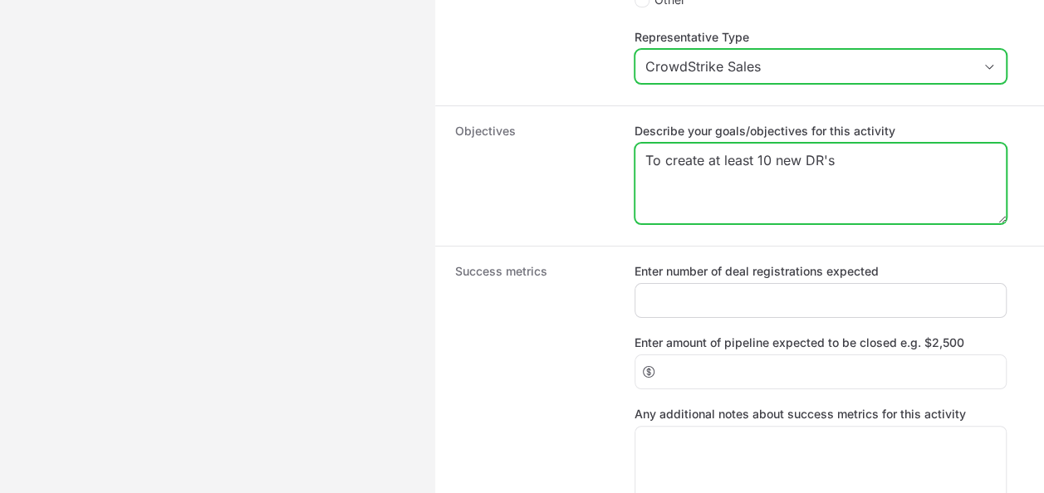
scroll to position [1177, 0]
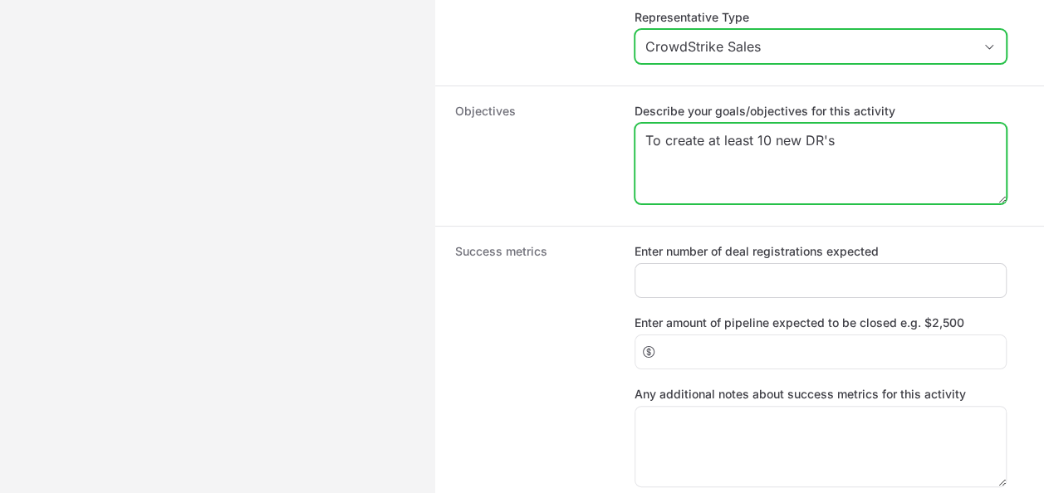
type textarea "To create at least 10 new DR's"
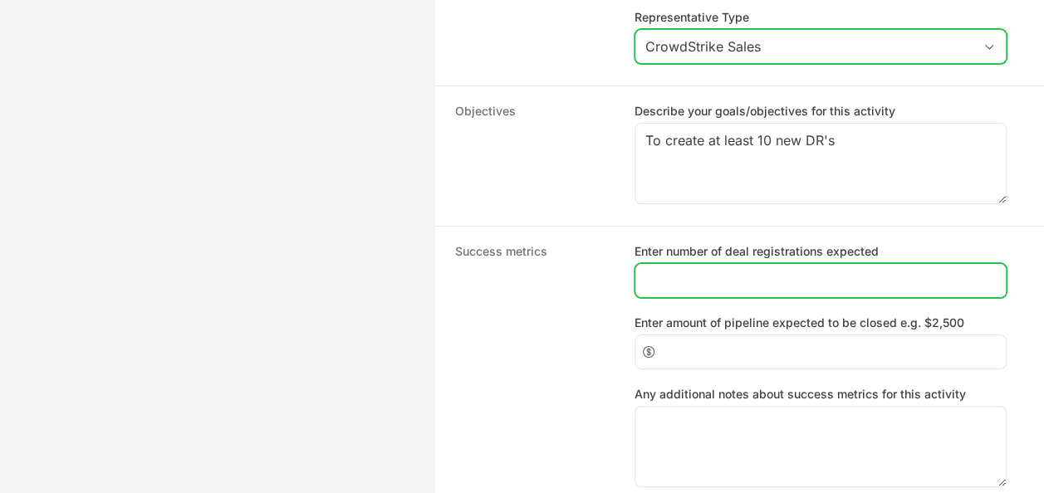
click at [694, 274] on input "Enter number of deal registrations expected" at bounding box center [820, 281] width 350 height 20
type input "10"
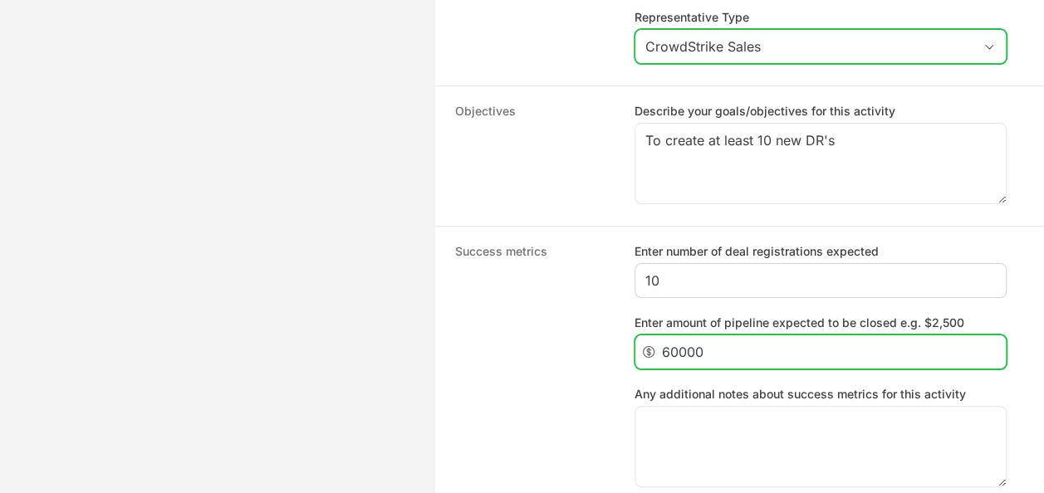
type input "60000"
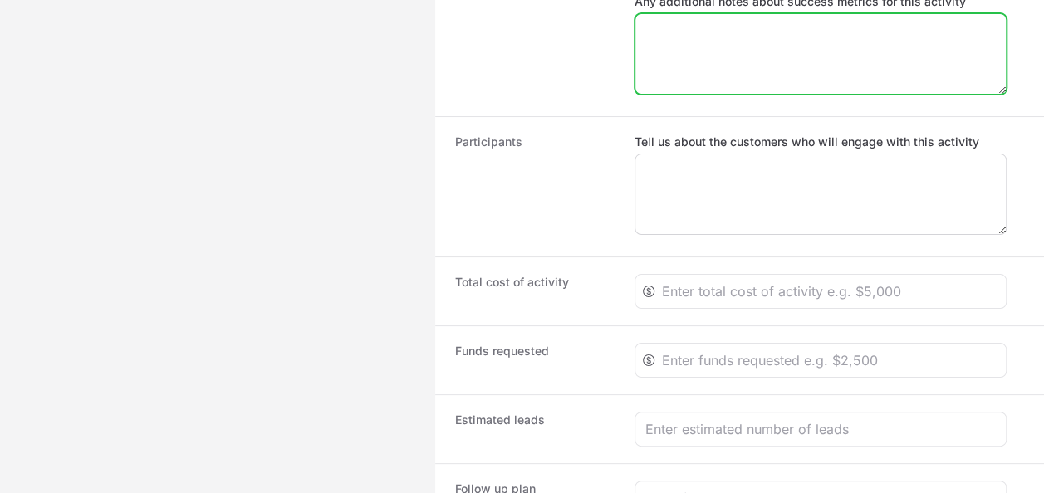
scroll to position [1675, 0]
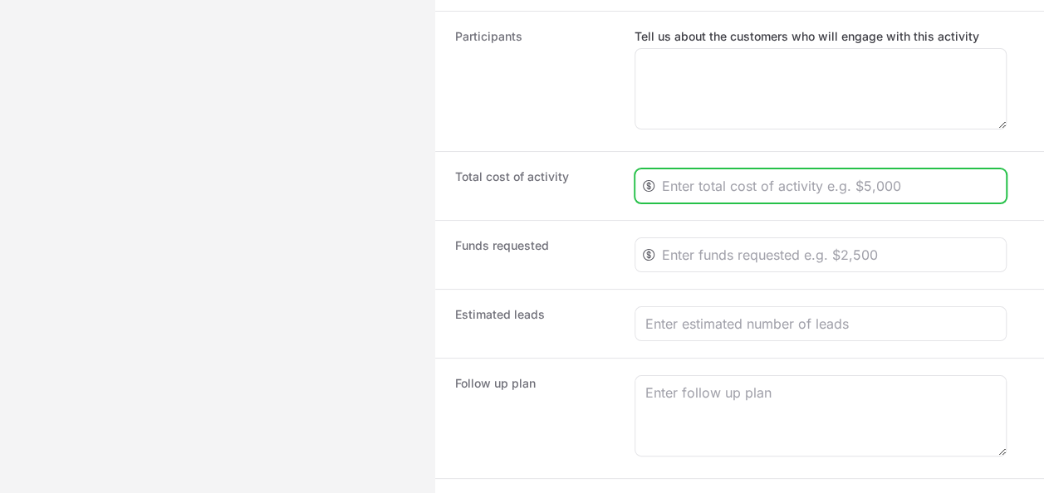
click at [794, 176] on input "Create activity form" at bounding box center [829, 186] width 334 height 20
type input "6000"
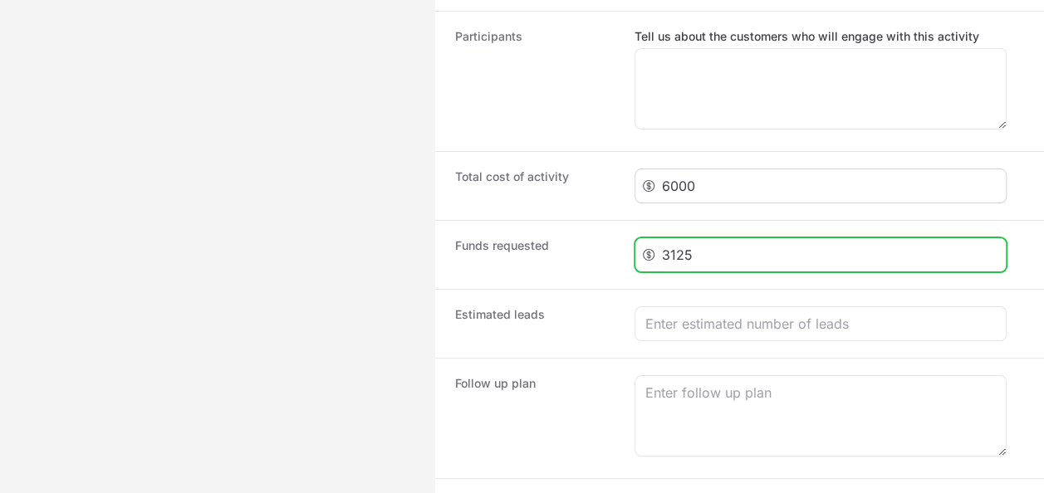
scroll to position [1742, 0]
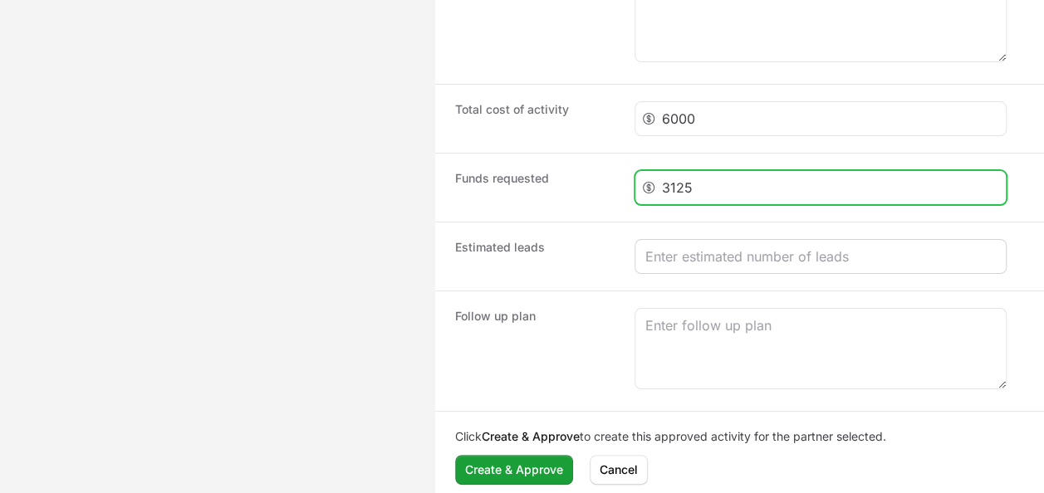
type input "3125"
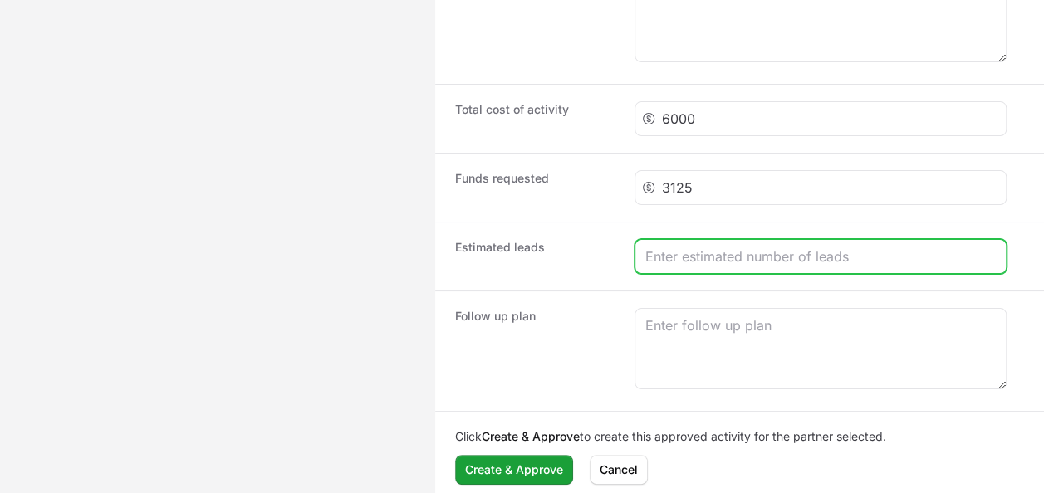
click at [779, 248] on input "Create activity form" at bounding box center [820, 257] width 350 height 20
type input "10"
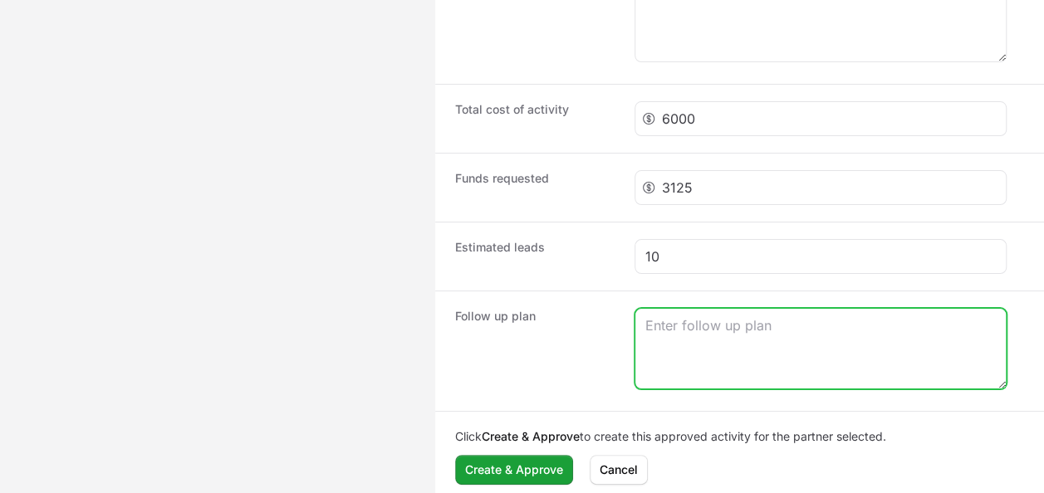
click at [739, 332] on textarea "Create activity form" at bounding box center [820, 349] width 370 height 80
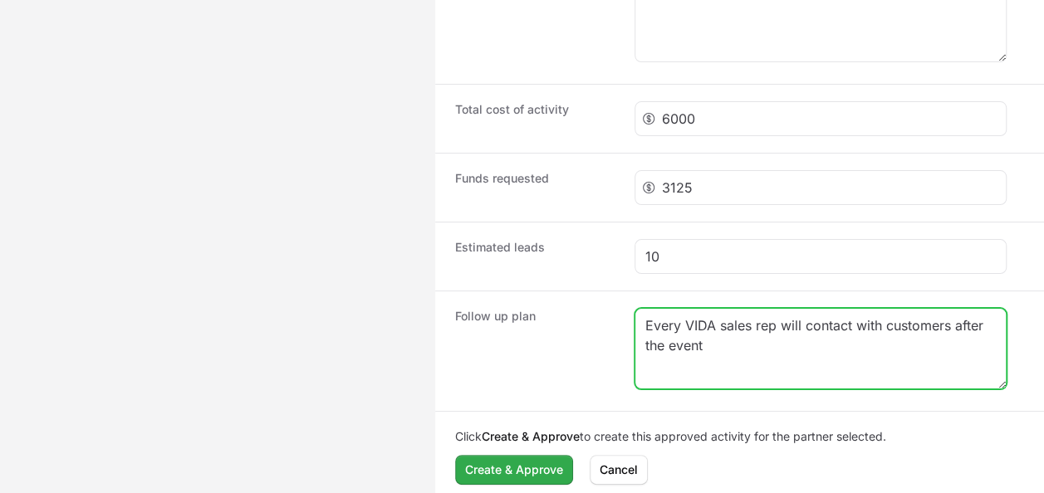
type textarea "Every VIDA sales rep will contact with customers after the event"
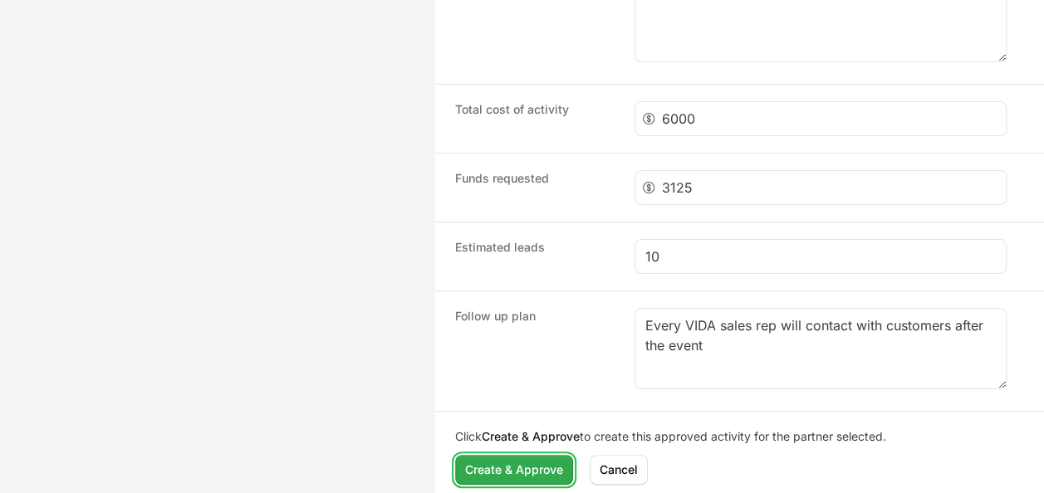
click at [528, 472] on button "Create & Approve" at bounding box center [514, 470] width 118 height 30
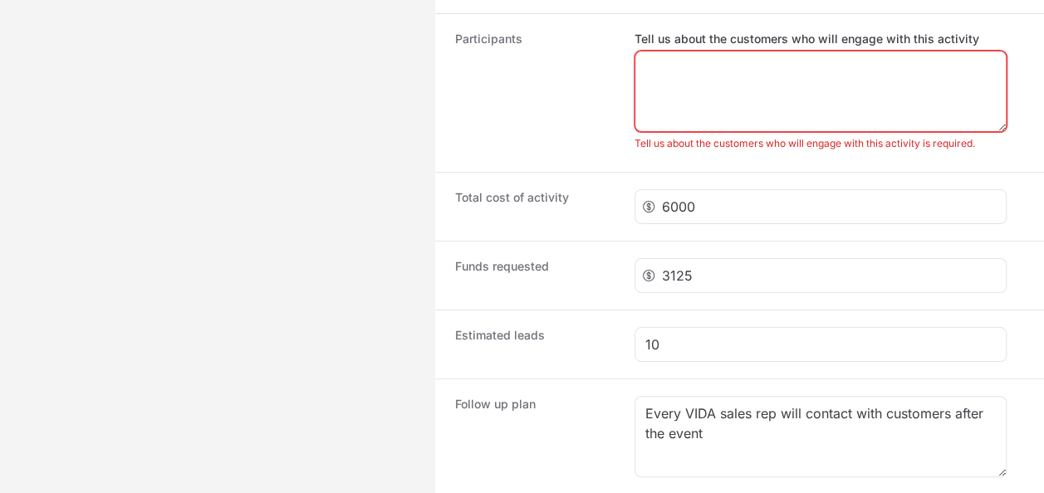
scroll to position [1576, 0]
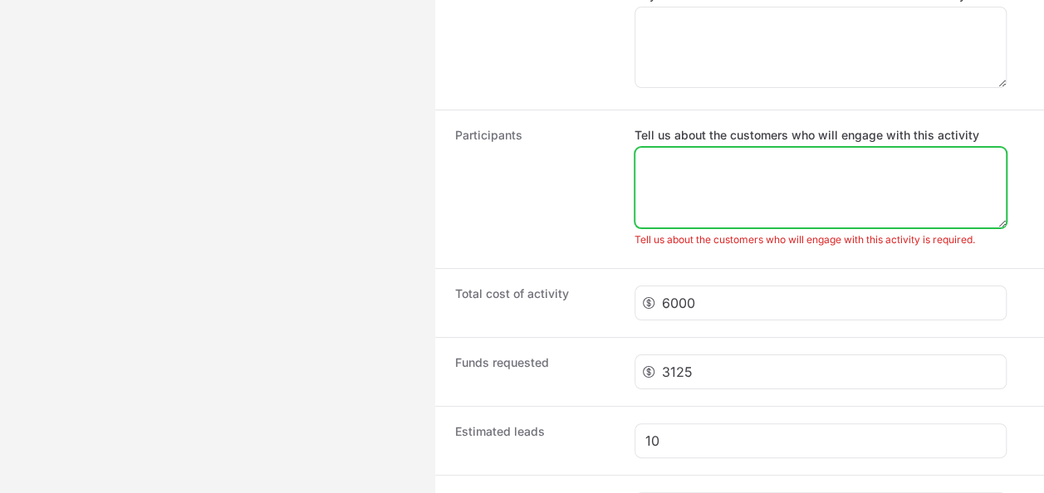
click at [739, 208] on textarea "Tell us about the customers who will engage with this activity" at bounding box center [820, 188] width 370 height 80
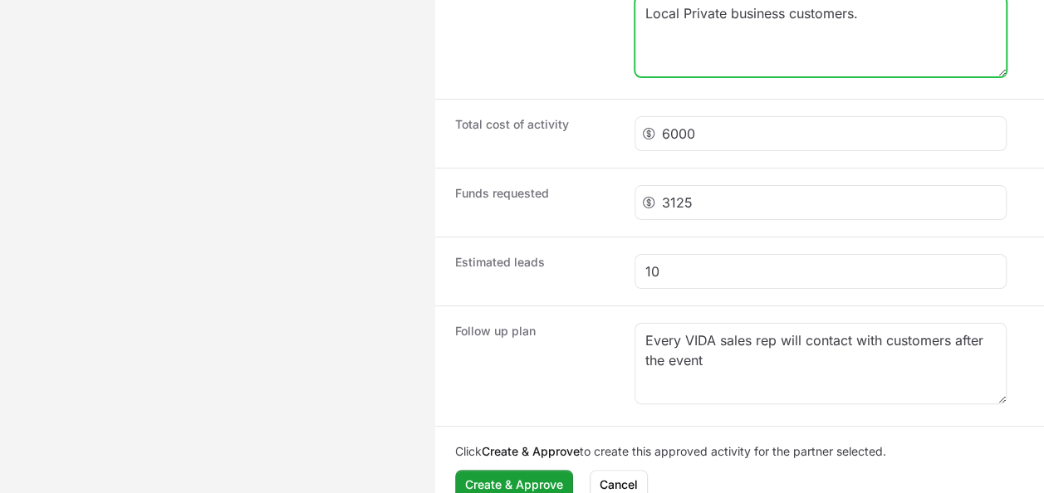
scroll to position [1742, 0]
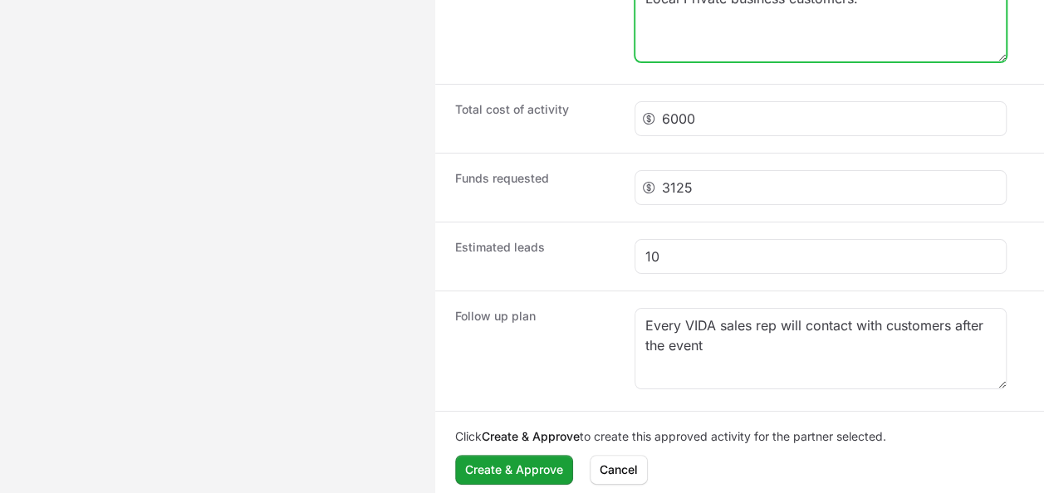
type textarea "Local Private business customers."
click at [501, 478] on div "Click Create & Approve to create this approved activity for the partner selecte…" at bounding box center [739, 456] width 609 height 91
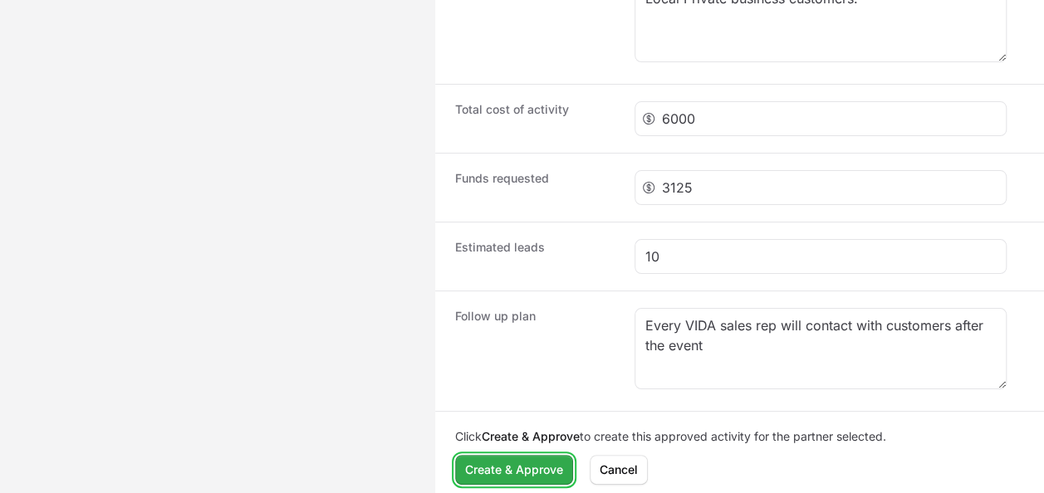
click at [508, 467] on span "Create & Approve" at bounding box center [514, 470] width 98 height 20
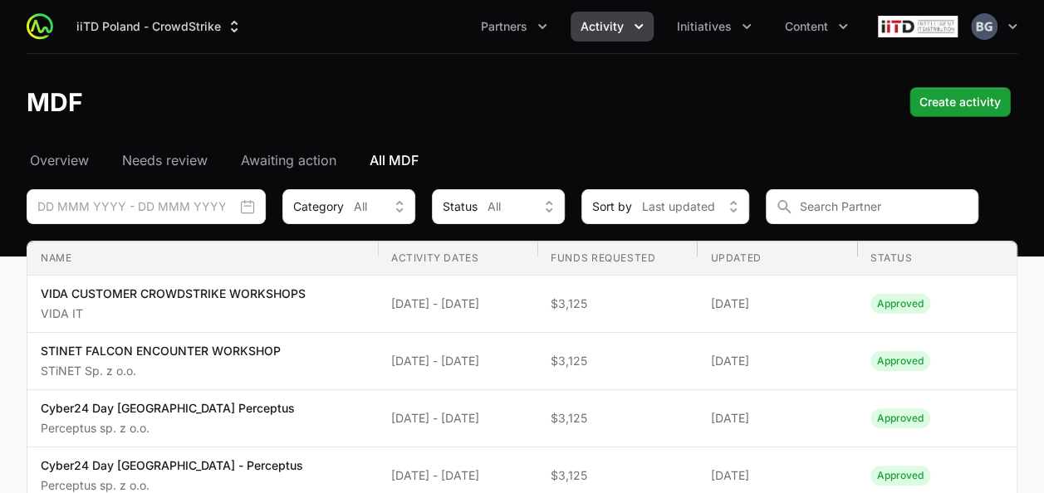
click at [61, 170] on div "Select a tab Overview Needs review Awaiting action All MDF Overview Needs revie…" at bounding box center [522, 459] width 1044 height 619
click at [61, 164] on span "Overview" at bounding box center [59, 160] width 59 height 20
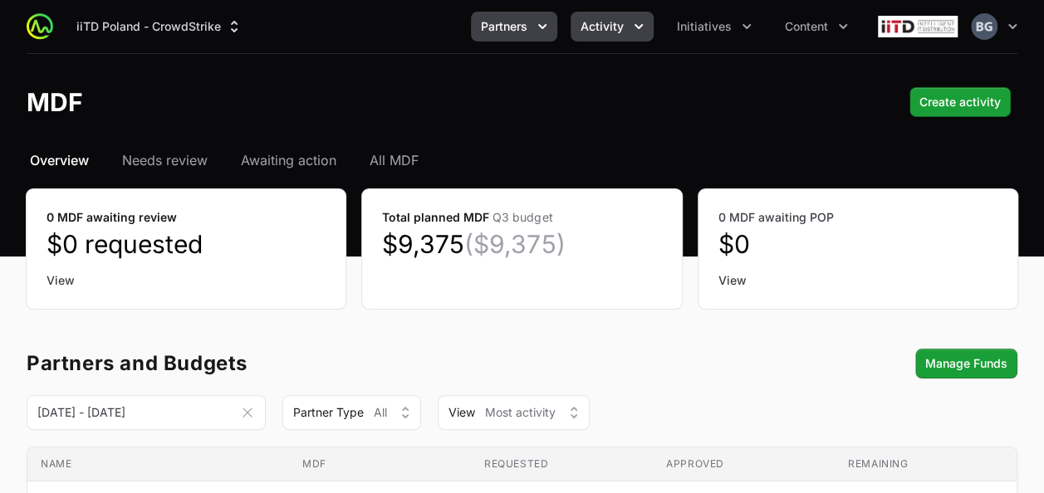
click at [521, 30] on span "Partners" at bounding box center [504, 26] width 47 height 17
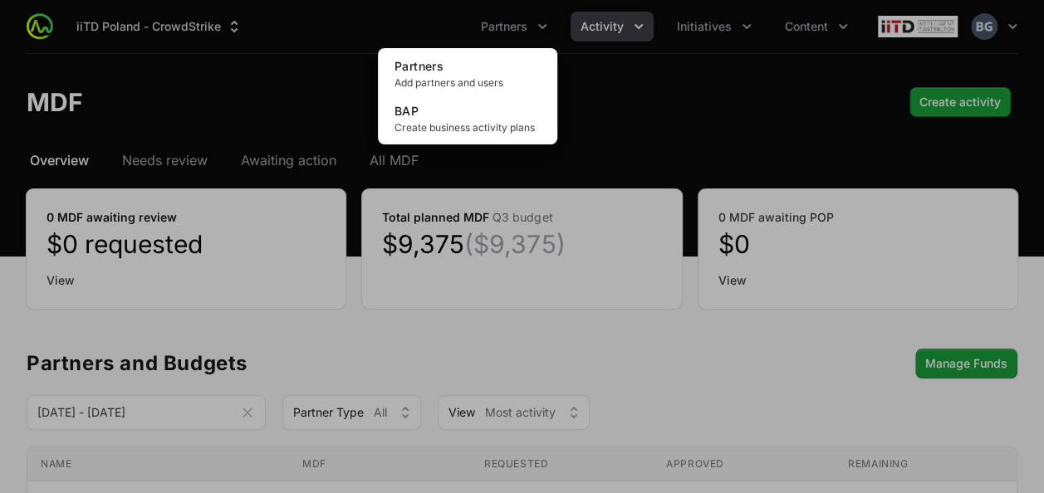
click at [617, 32] on div "Partners menu" at bounding box center [522, 246] width 1044 height 493
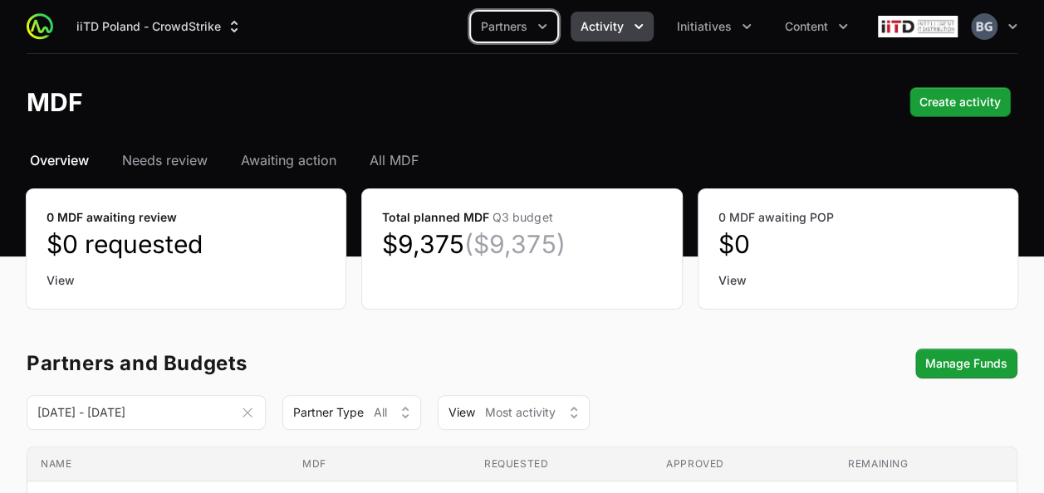
click at [617, 30] on span "Activity" at bounding box center [601, 26] width 43 height 17
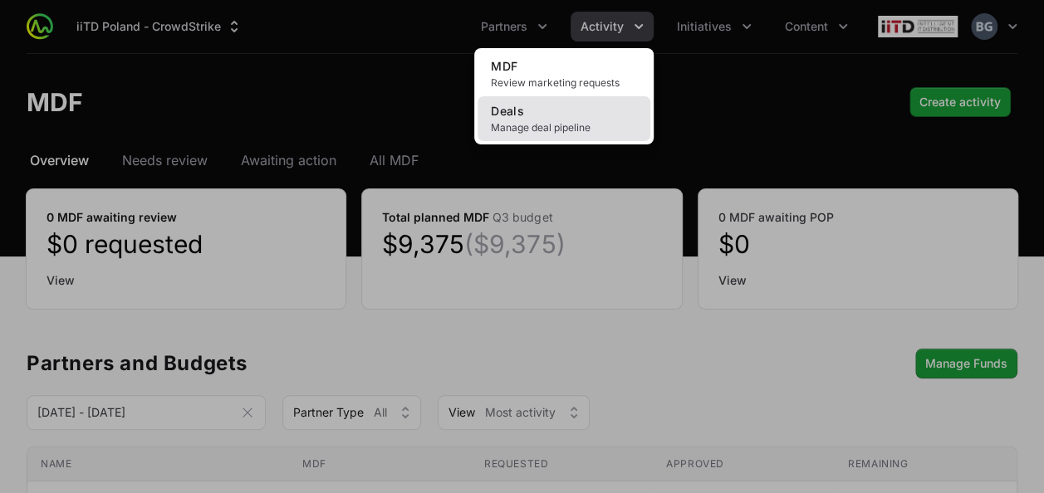
click at [603, 106] on link "Deals Manage deal pipeline" at bounding box center [563, 118] width 173 height 45
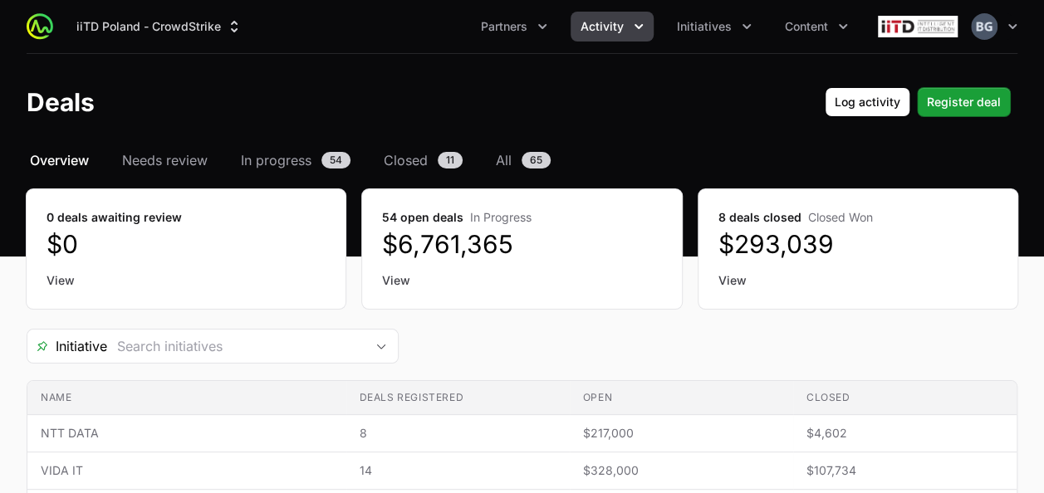
click at [729, 0] on div "iiTD [GEOGRAPHIC_DATA] - CrowdStrike Partners Activity Initiatives Content Open…" at bounding box center [522, 26] width 991 height 53
click at [719, 25] on span "Initiatives" at bounding box center [704, 26] width 55 height 17
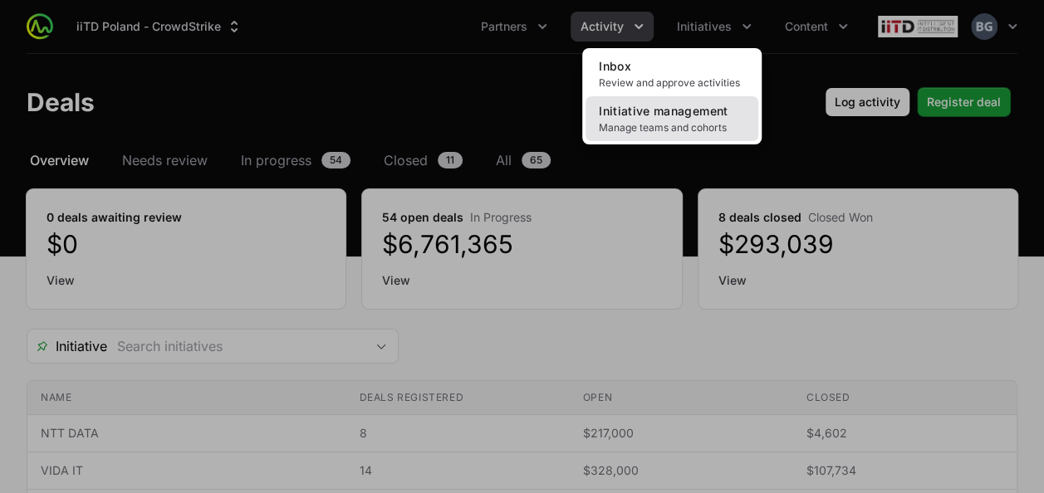
click at [676, 122] on span "Manage teams and cohorts" at bounding box center [672, 127] width 146 height 13
